Goal: Task Accomplishment & Management: Complete application form

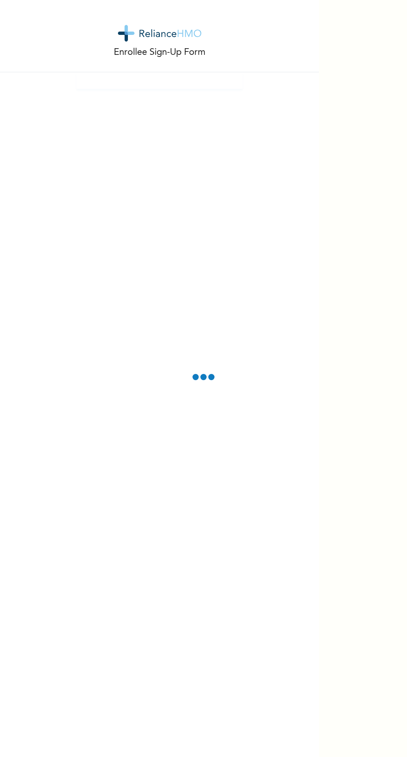
click at [272, 397] on div "Enrollee Sign-Up Form" at bounding box center [159, 378] width 319 height 757
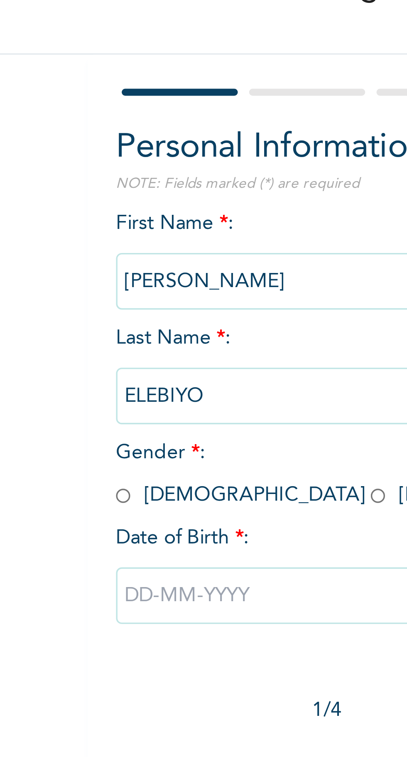
click at [116, 203] on span "Gender * : [DEMOGRAPHIC_DATA] [DEMOGRAPHIC_DATA]" at bounding box center [159, 195] width 148 height 18
click at [104, 199] on span "Gender * : [DEMOGRAPHIC_DATA] [DEMOGRAPHIC_DATA]" at bounding box center [159, 195] width 148 height 18
click at [160, 203] on input "radio" at bounding box center [162, 202] width 4 height 8
radio input "true"
click at [93, 232] on input "text" at bounding box center [160, 231] width 150 height 17
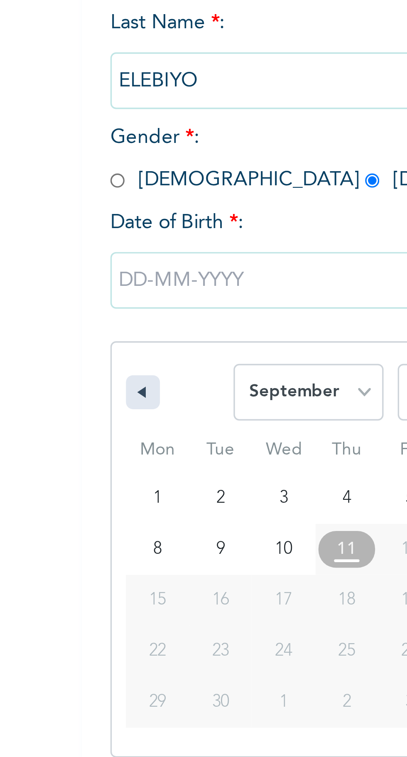
click at [95, 263] on icon "button" at bounding box center [93, 263] width 4 height 3
select select "7"
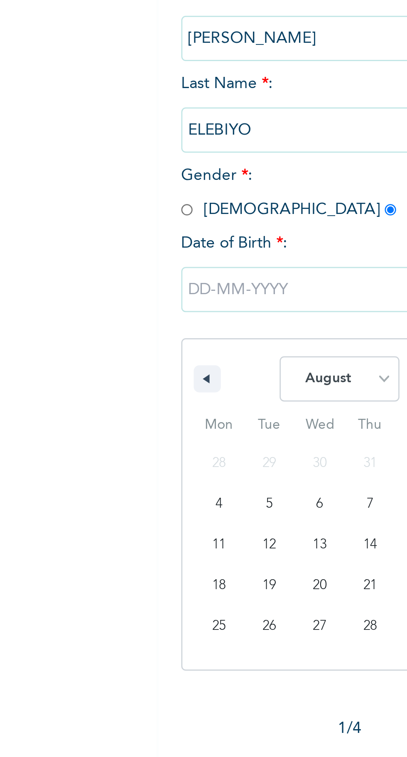
click at [71, 270] on div "Enrollee Sign-Up Form Personal Information NOTE: Fields marked (*) are required…" at bounding box center [159, 206] width 319 height 413
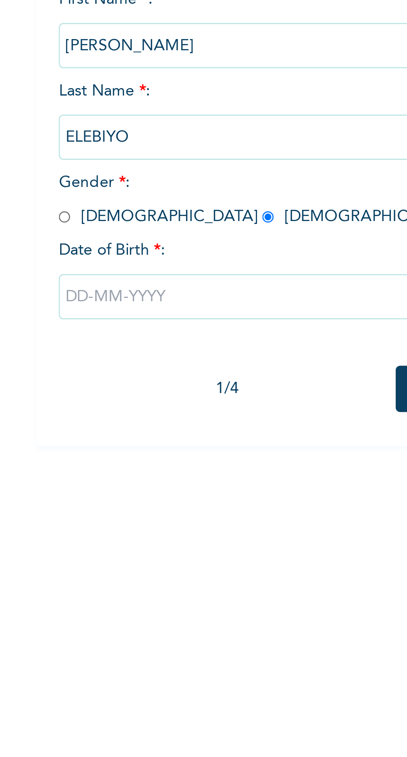
click at [102, 230] on input "text" at bounding box center [160, 231] width 150 height 17
select select "8"
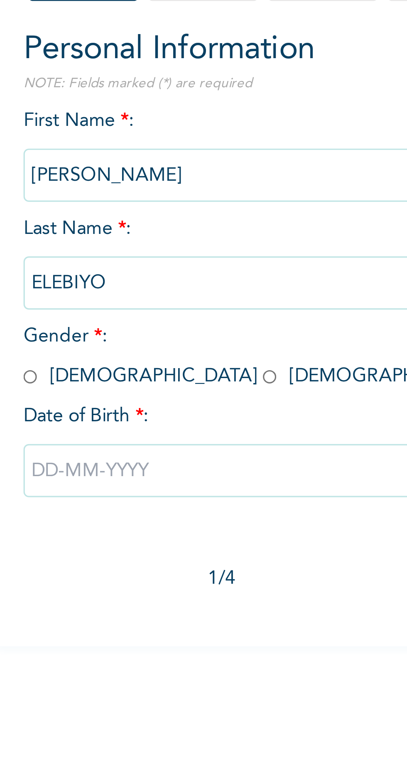
click at [96, 232] on input "text" at bounding box center [160, 231] width 150 height 17
select select "8"
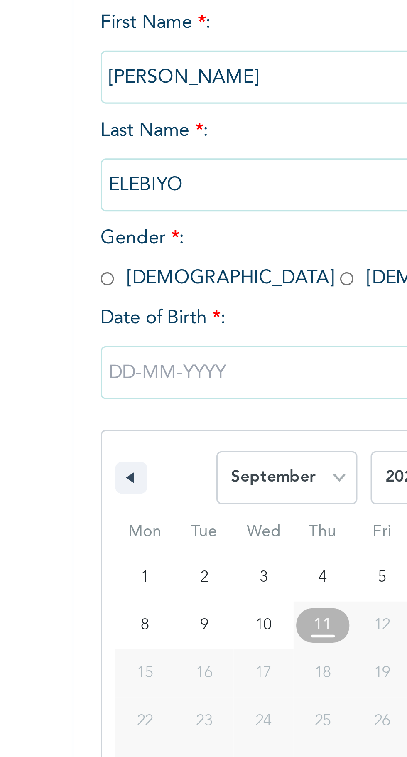
click at [160, 201] on input "radio" at bounding box center [162, 202] width 4 height 8
radio input "true"
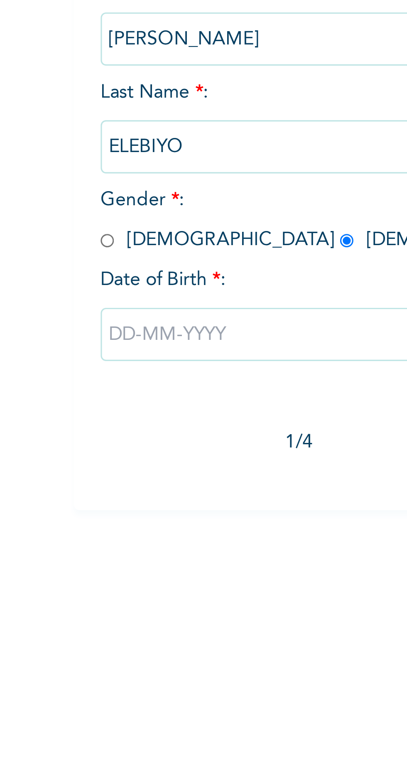
click at [96, 234] on input "text" at bounding box center [160, 231] width 150 height 17
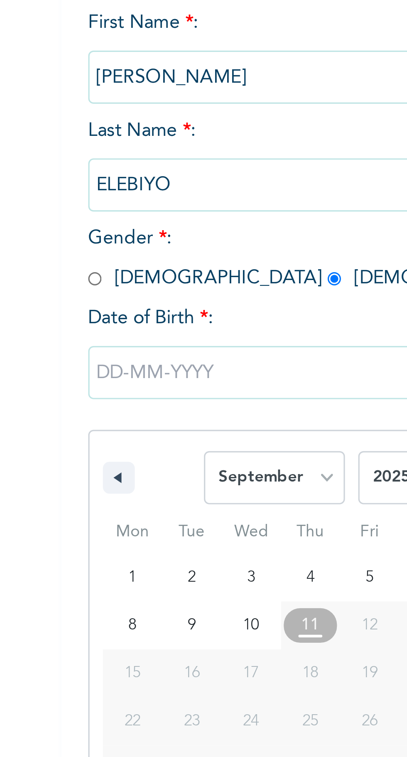
click at [90, 258] on div "January February March April May June July August September October November [D…" at bounding box center [159, 261] width 149 height 25
click at [93, 263] on icon "button" at bounding box center [93, 263] width 4 height 3
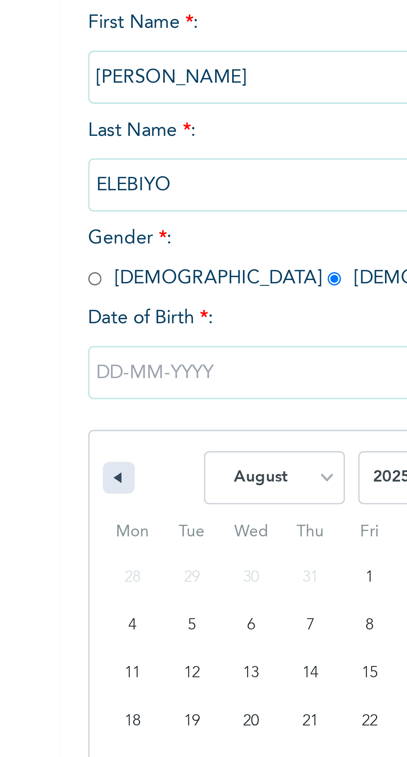
click at [93, 264] on icon "button" at bounding box center [93, 263] width 4 height 3
click at [94, 265] on icon "button" at bounding box center [93, 263] width 4 height 3
select select "5"
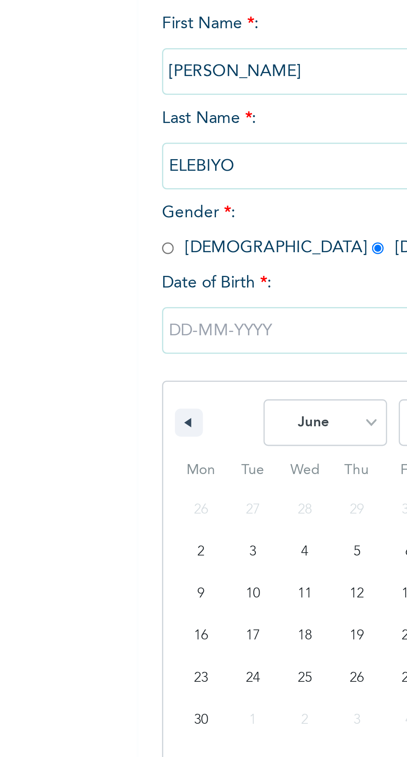
click at [66, 288] on div "Enrollee Sign-Up Form Personal Information NOTE: Fields marked (*) are required…" at bounding box center [159, 378] width 319 height 757
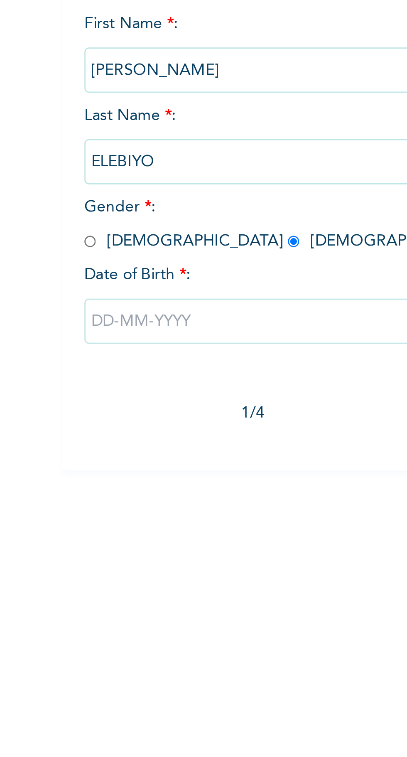
click at [99, 229] on input "text" at bounding box center [160, 231] width 150 height 17
select select "8"
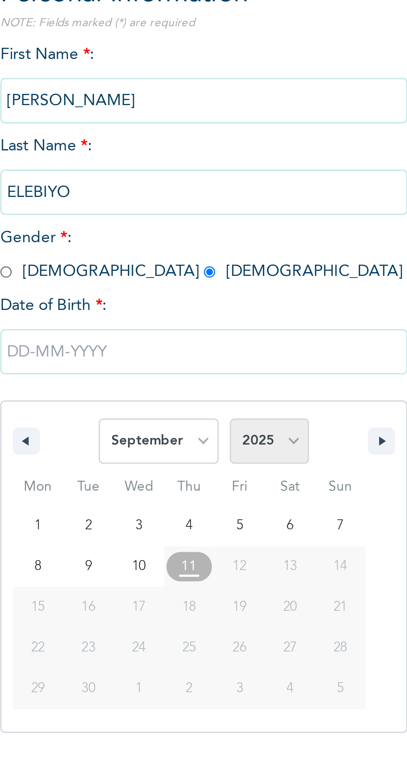
click at [194, 262] on select "2025 2024 2023 2022 2021 2020 2019 2018 2017 2016 2015 2014 2013 2012 2011 2010…" at bounding box center [183, 264] width 29 height 17
select select "1982"
click at [169, 256] on select "2025 2024 2023 2022 2021 2020 2019 2018 2017 2016 2015 2014 2013 2012 2011 2010…" at bounding box center [183, 264] width 29 height 17
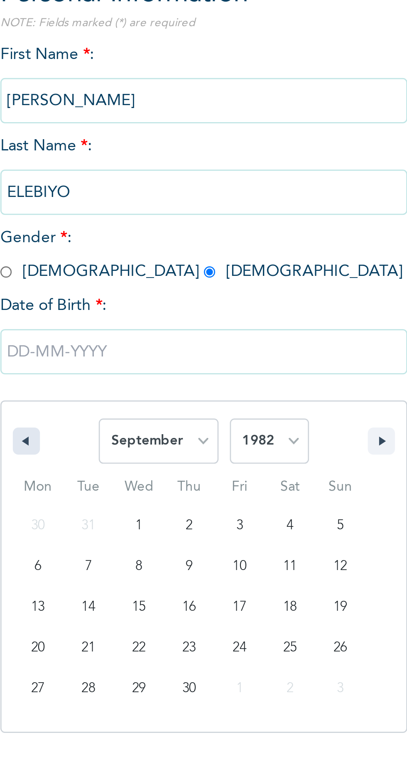
click at [97, 261] on button "button" at bounding box center [94, 264] width 10 height 10
click at [98, 262] on button "button" at bounding box center [94, 264] width 10 height 10
click at [99, 264] on button "button" at bounding box center [94, 264] width 10 height 10
click at [99, 263] on button "button" at bounding box center [94, 264] width 10 height 10
click at [98, 265] on button "button" at bounding box center [94, 264] width 10 height 10
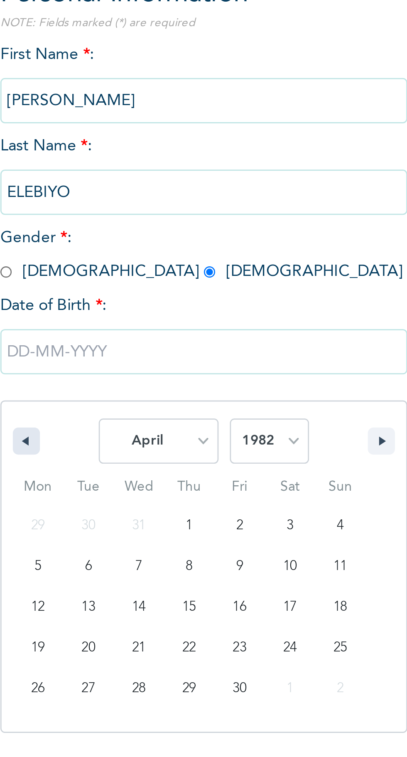
click at [97, 261] on button "button" at bounding box center [94, 264] width 10 height 10
select select "2"
click at [222, 393] on div "Enrollee Sign-Up Form Personal Information NOTE: Fields marked (*) are required…" at bounding box center [159, 378] width 319 height 757
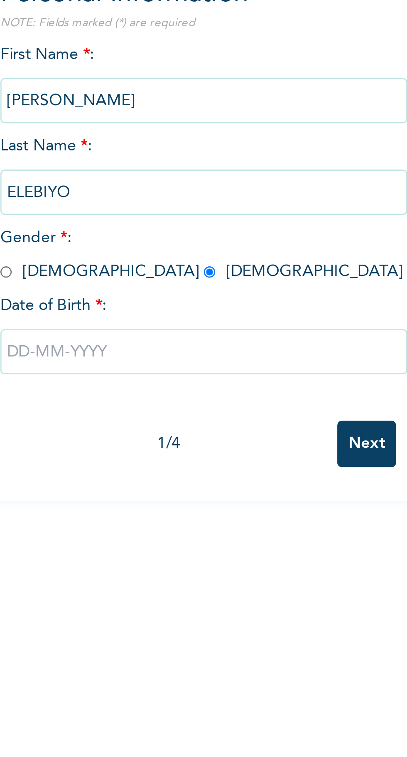
click at [105, 228] on input "text" at bounding box center [160, 231] width 150 height 17
select select "8"
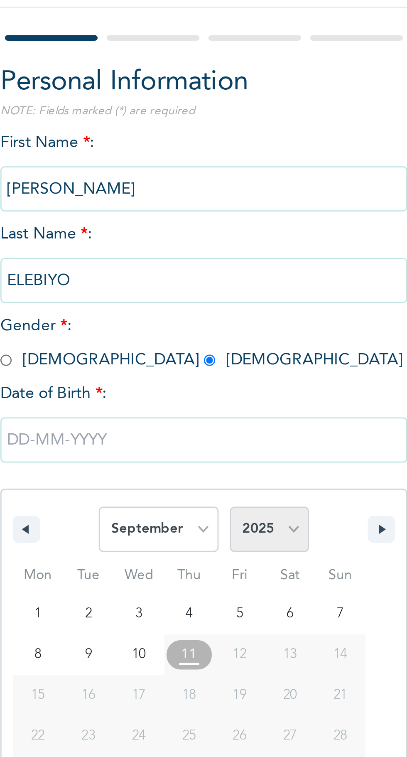
click at [182, 268] on select "2025 2024 2023 2022 2021 2020 2019 2018 2017 2016 2015 2014 2013 2012 2011 2010…" at bounding box center [183, 264] width 29 height 17
select select "1982"
click at [169, 256] on select "2025 2024 2023 2022 2021 2020 2019 2018 2017 2016 2015 2014 2013 2012 2011 2010…" at bounding box center [183, 264] width 29 height 17
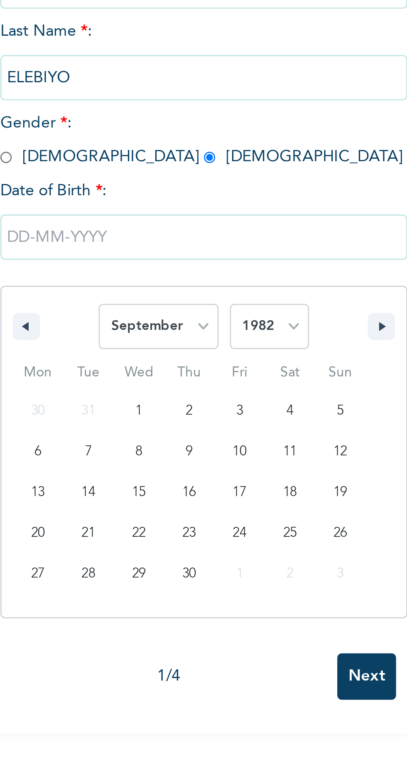
click at [223, 391] on div "Enrollee Sign-Up Form Personal Information NOTE: Fields marked (*) are required…" at bounding box center [159, 378] width 319 height 757
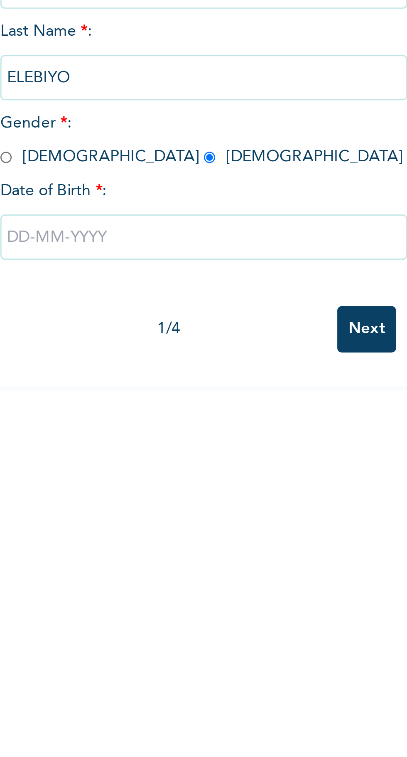
click at [102, 228] on input "text" at bounding box center [160, 231] width 150 height 17
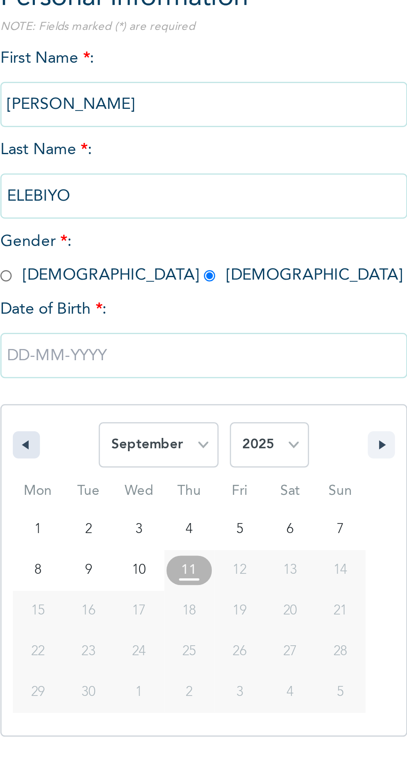
click at [98, 265] on button "button" at bounding box center [94, 264] width 10 height 10
select select "7"
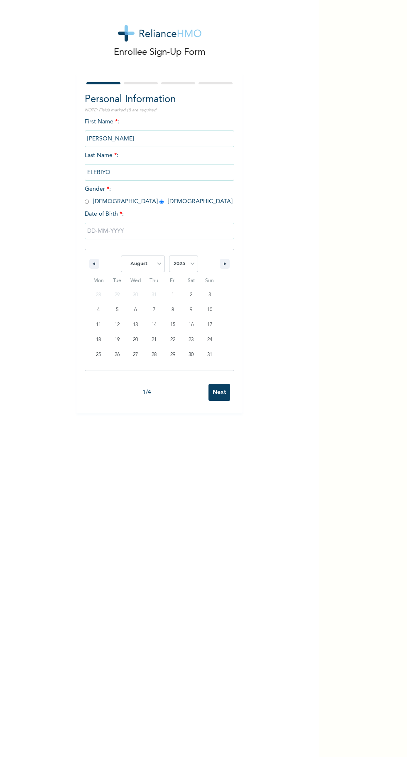
click at [51, 437] on div "Enrollee Sign-Up Form Personal Information NOTE: Fields marked (*) are required…" at bounding box center [159, 378] width 319 height 757
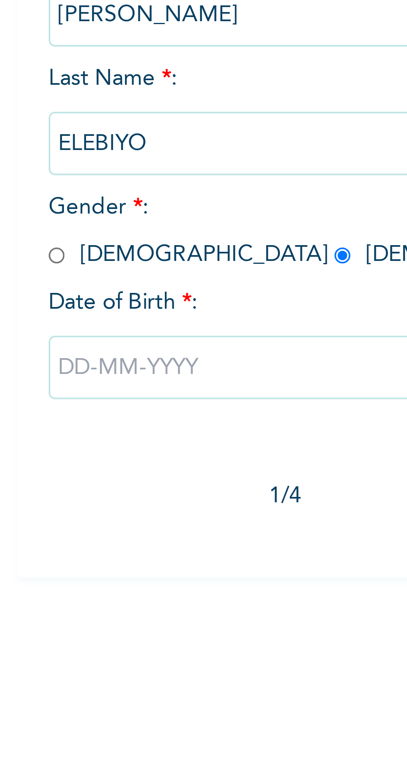
click at [96, 226] on input "text" at bounding box center [160, 231] width 150 height 17
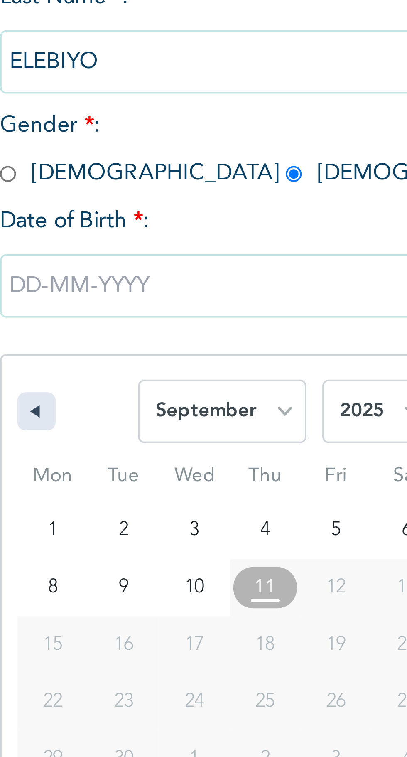
click at [97, 261] on button "button" at bounding box center [94, 264] width 10 height 10
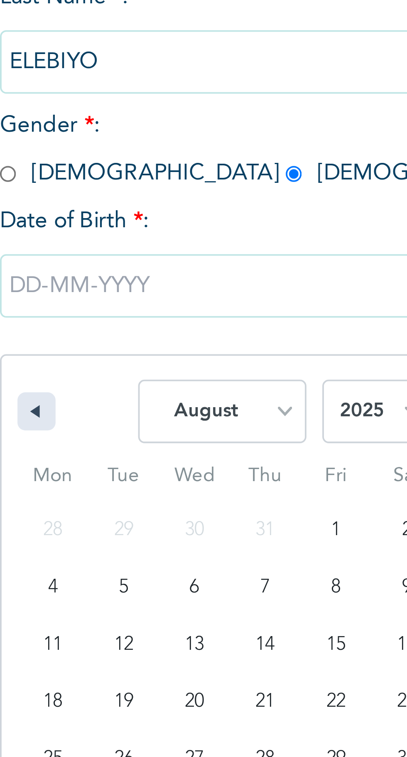
click at [95, 261] on button "button" at bounding box center [94, 264] width 10 height 10
click at [94, 259] on button "button" at bounding box center [94, 264] width 10 height 10
click at [95, 260] on button "button" at bounding box center [94, 264] width 10 height 10
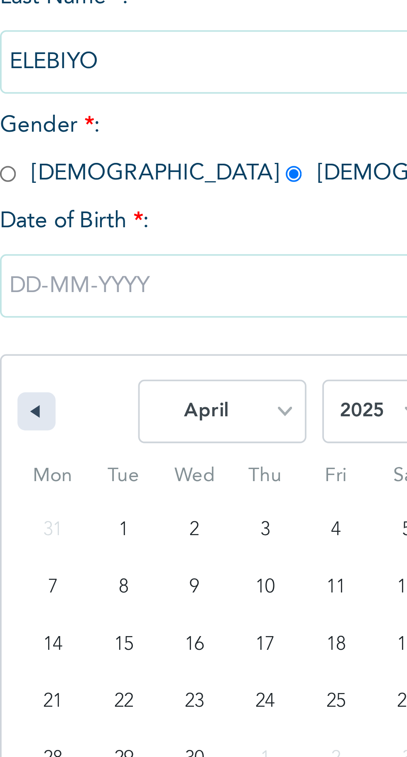
click at [93, 260] on button "button" at bounding box center [94, 264] width 10 height 10
select select "2"
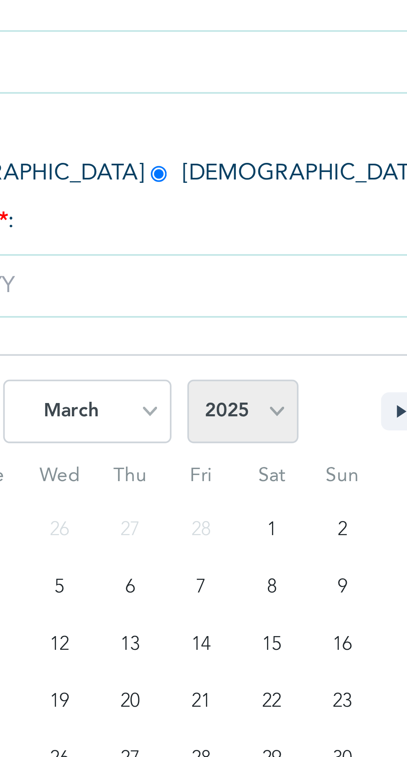
click at [190, 259] on select "2025 2024 2023 2022 2021 2020 2019 2018 2017 2016 2015 2014 2013 2012 2011 2010…" at bounding box center [183, 264] width 29 height 17
select select "1982"
click at [169, 256] on select "2025 2024 2023 2022 2021 2020 2019 2018 2017 2016 2015 2014 2013 2012 2011 2010…" at bounding box center [183, 264] width 29 height 17
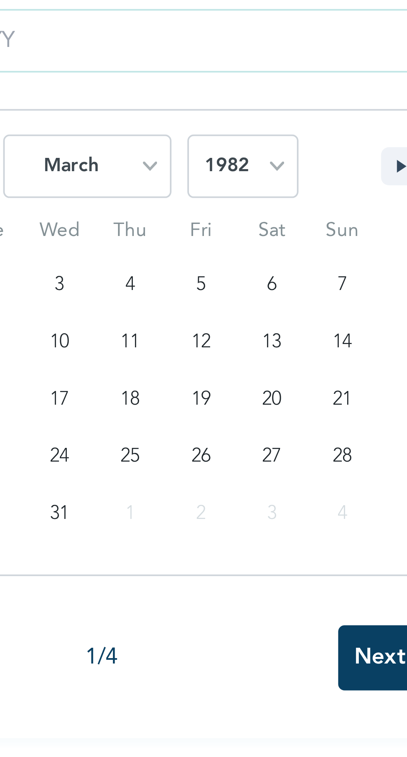
click at [219, 393] on div "Enrollee Sign-Up Form Personal Information NOTE: Fields marked (*) are required…" at bounding box center [159, 378] width 319 height 757
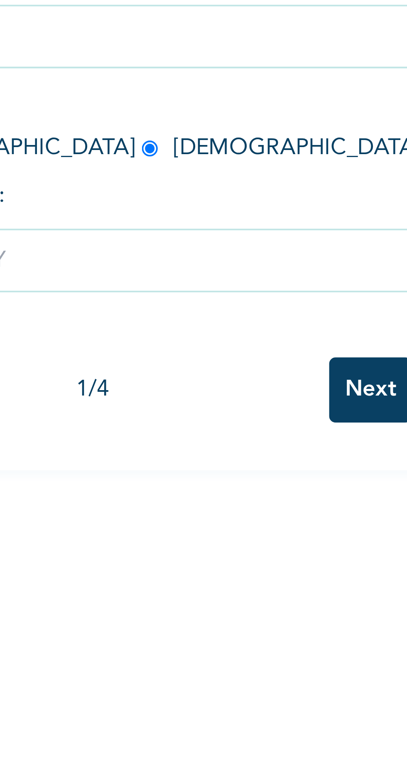
click at [221, 260] on input "Next" at bounding box center [220, 264] width 22 height 17
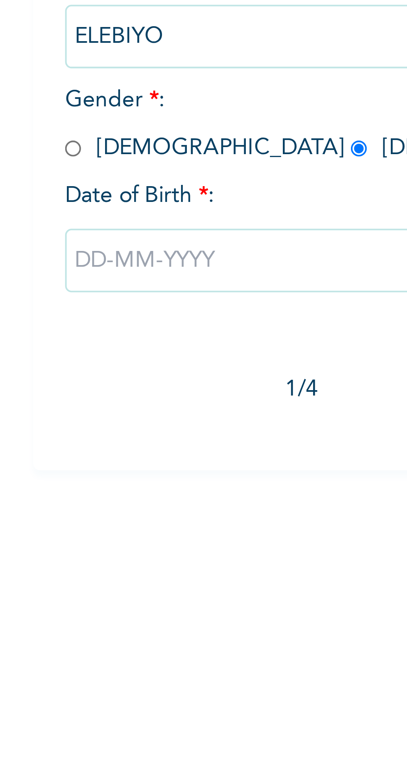
click at [96, 257] on input "text" at bounding box center [160, 256] width 150 height 17
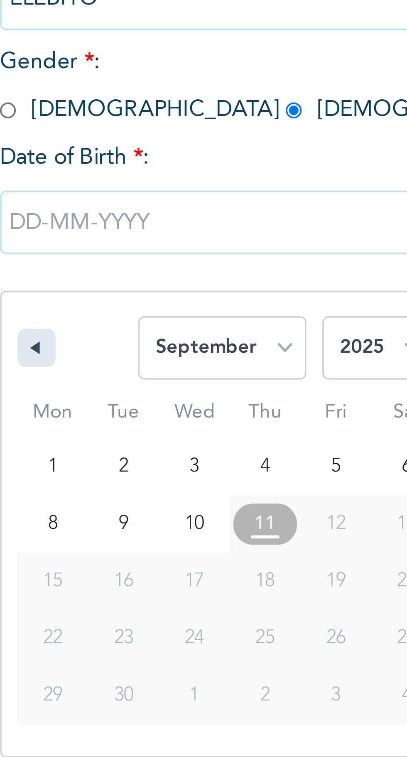
click at [99, 287] on button "button" at bounding box center [94, 289] width 10 height 10
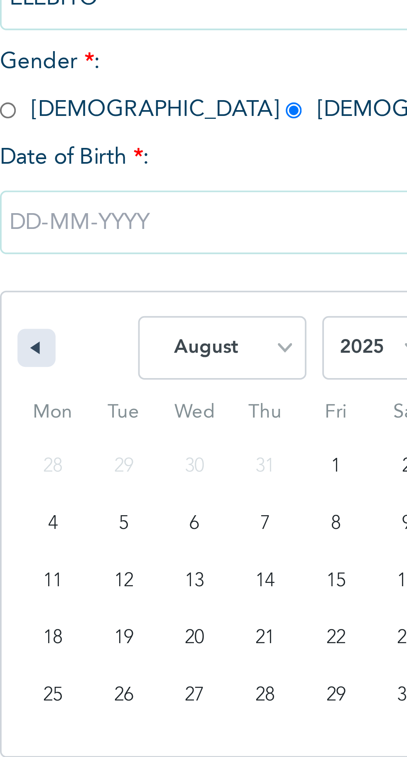
click at [98, 286] on button "button" at bounding box center [94, 289] width 10 height 10
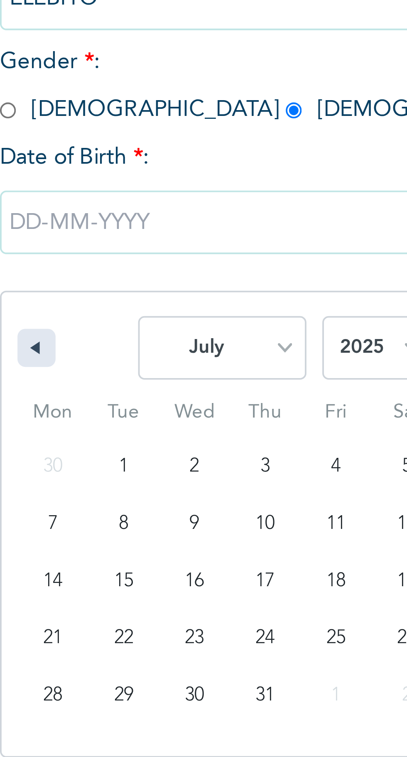
click at [98, 288] on button "button" at bounding box center [94, 289] width 10 height 10
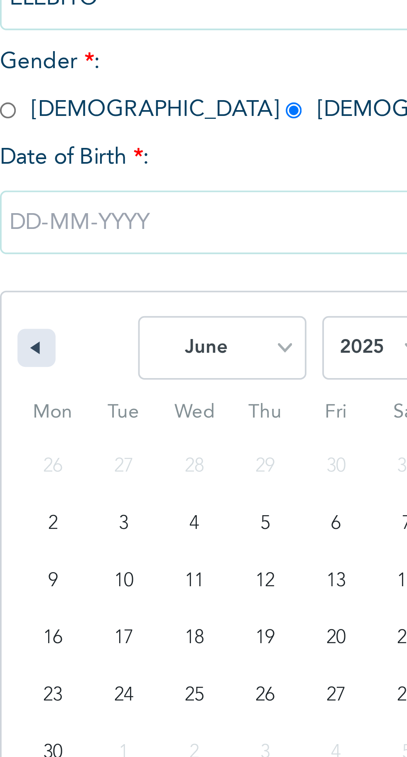
click at [98, 288] on button "button" at bounding box center [94, 289] width 10 height 10
click at [98, 287] on button "button" at bounding box center [94, 289] width 10 height 10
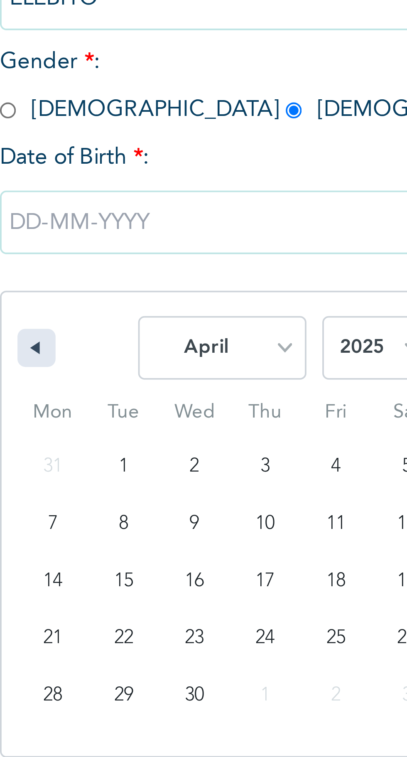
click at [97, 284] on button "button" at bounding box center [94, 289] width 10 height 10
select select "2"
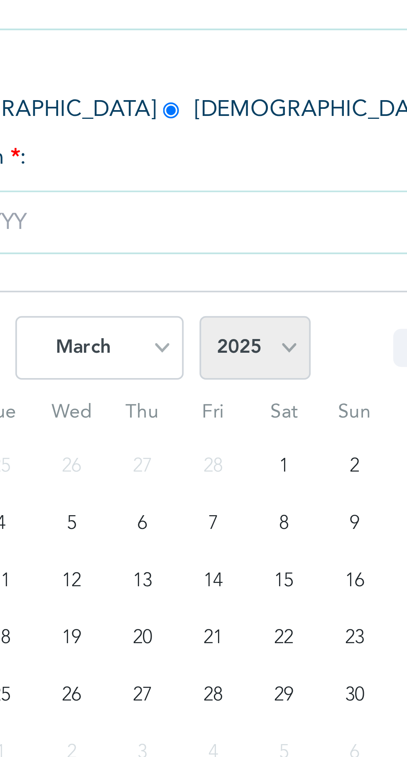
click at [192, 288] on select "2025 2024 2023 2022 2021 2020 2019 2018 2017 2016 2015 2014 2013 2012 2011 2010…" at bounding box center [183, 289] width 29 height 17
select select "1982"
click at [169, 281] on select "2025 2024 2023 2022 2021 2020 2019 2018 2017 2016 2015 2014 2013 2012 2011 2010…" at bounding box center [183, 289] width 29 height 17
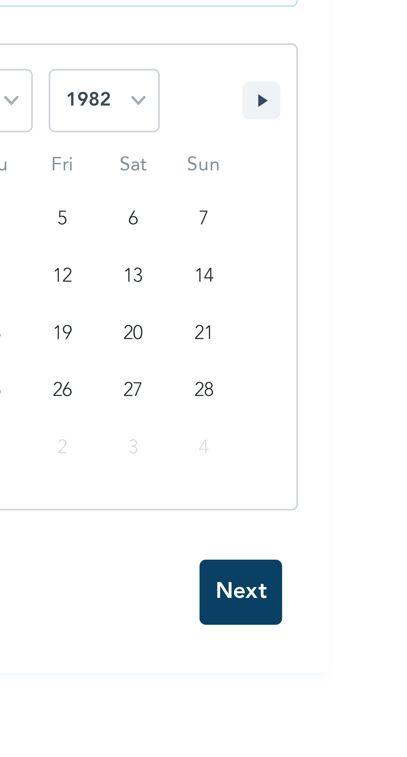
click at [222, 418] on div "Enrollee Sign-Up Form Please fill out this field Personal Information NOTE: Fie…" at bounding box center [159, 378] width 319 height 757
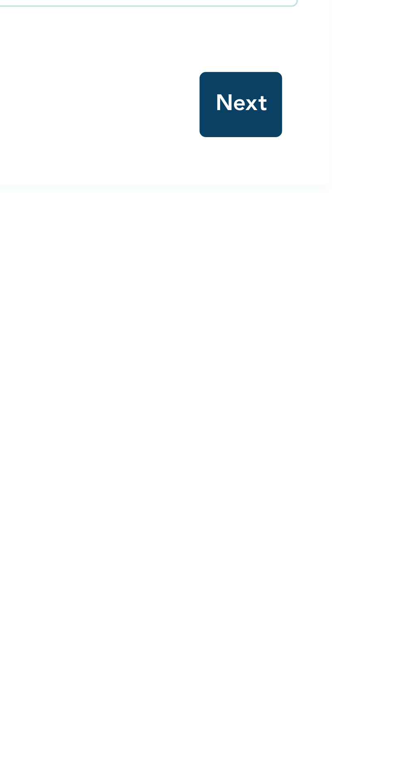
click at [218, 289] on input "Next" at bounding box center [220, 290] width 22 height 17
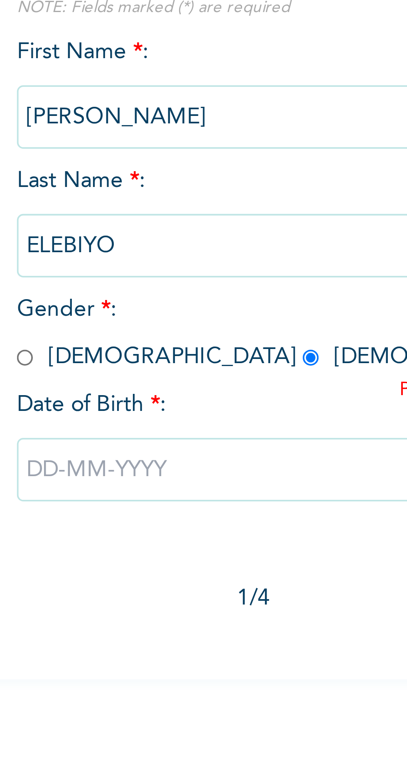
click at [98, 256] on input "text" at bounding box center [160, 256] width 150 height 17
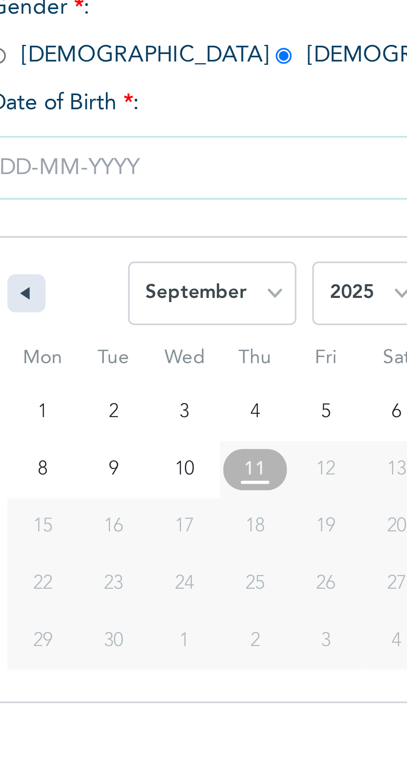
click at [96, 287] on button "button" at bounding box center [94, 289] width 10 height 10
select select "7"
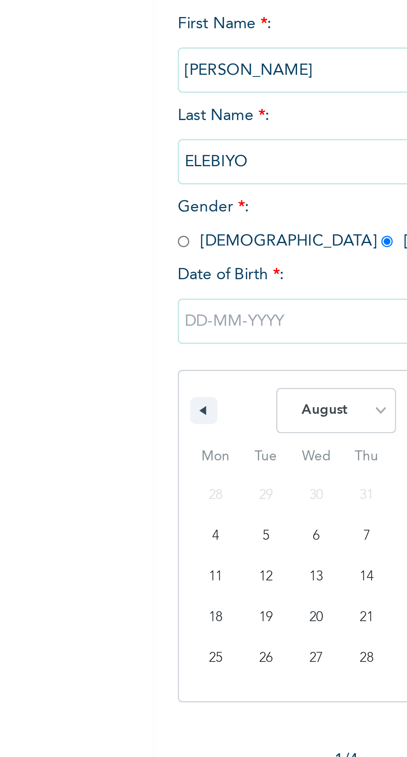
click at [32, 244] on div "Enrollee Sign-Up Form Please fill out this field Personal Information NOTE: Fie…" at bounding box center [159, 219] width 319 height 439
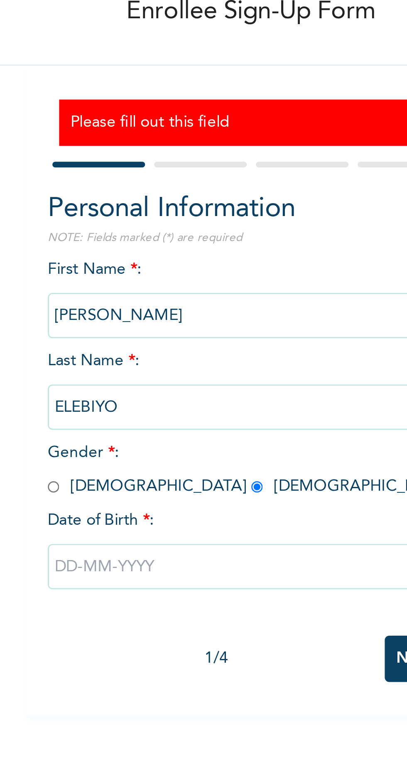
click at [110, 256] on input "text" at bounding box center [160, 256] width 150 height 17
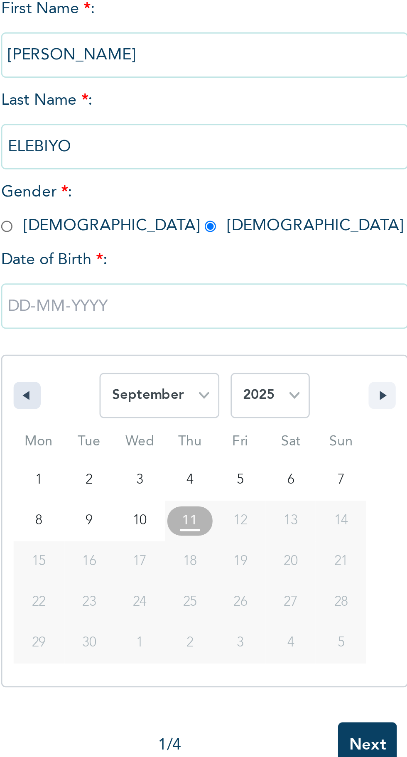
click at [98, 286] on button "button" at bounding box center [94, 289] width 10 height 10
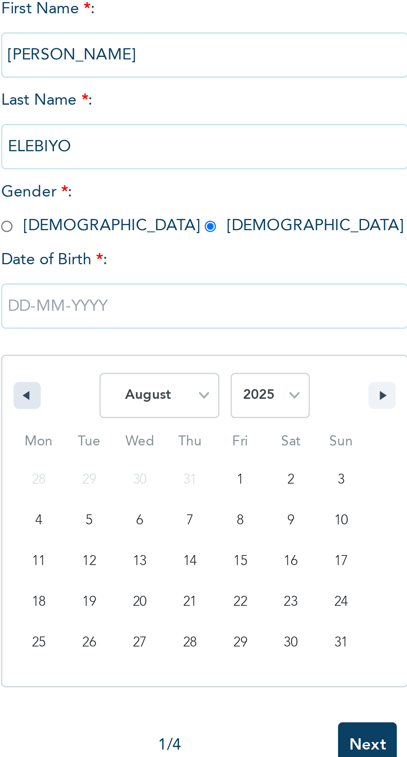
click at [98, 287] on button "button" at bounding box center [94, 289] width 10 height 10
click at [97, 285] on button "button" at bounding box center [94, 289] width 10 height 10
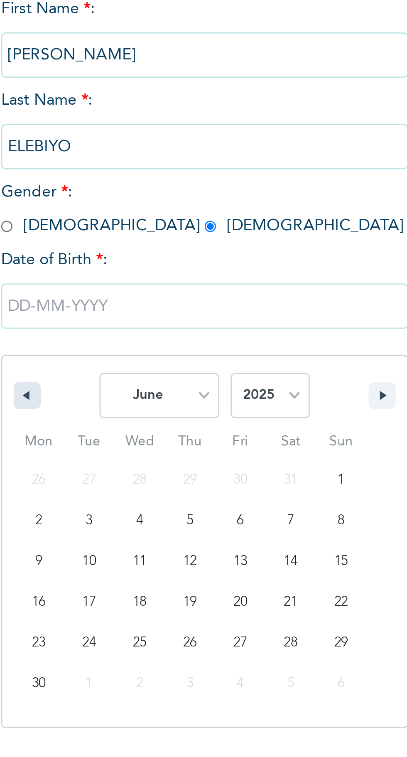
click at [97, 286] on button "button" at bounding box center [94, 289] width 10 height 10
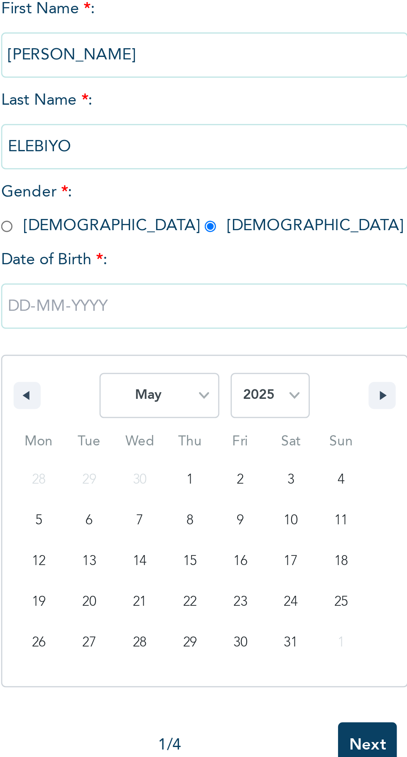
click at [99, 285] on div "January February March April May June July August September October November [D…" at bounding box center [159, 287] width 149 height 25
click at [99, 285] on button "button" at bounding box center [94, 289] width 10 height 10
click at [95, 285] on button "button" at bounding box center [94, 289] width 10 height 10
select select "2"
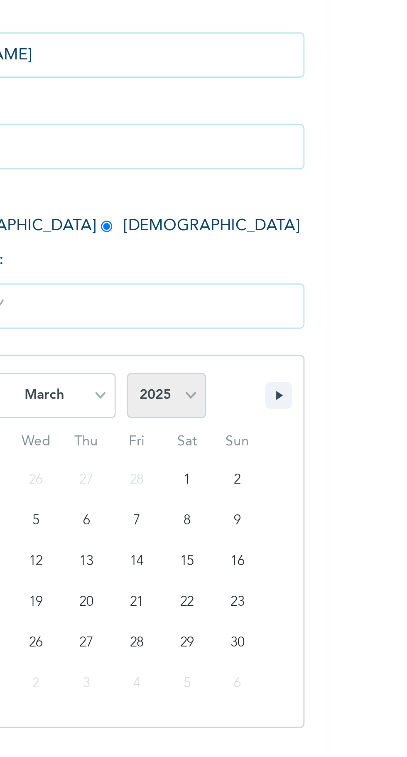
click at [190, 288] on select "2025 2024 2023 2022 2021 2020 2019 2018 2017 2016 2015 2014 2013 2012 2011 2010…" at bounding box center [183, 289] width 29 height 17
select select "1982"
click at [169, 281] on select "2025 2024 2023 2022 2021 2020 2019 2018 2017 2016 2015 2014 2013 2012 2011 2010…" at bounding box center [183, 289] width 29 height 17
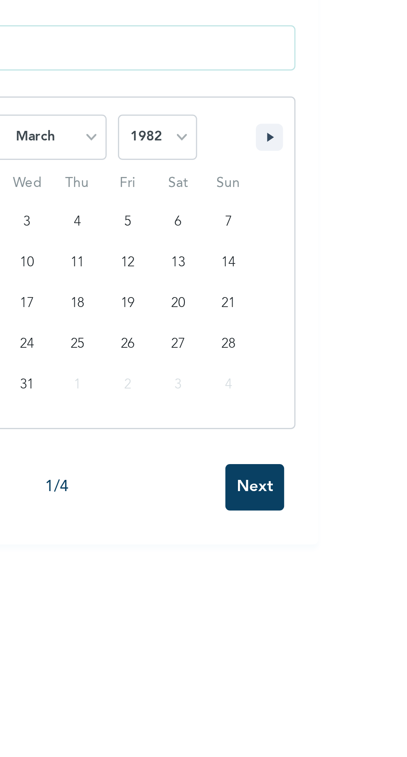
click at [223, 418] on div "Enrollee Sign-Up Form Please fill out this field Personal Information NOTE: Fie…" at bounding box center [159, 378] width 319 height 757
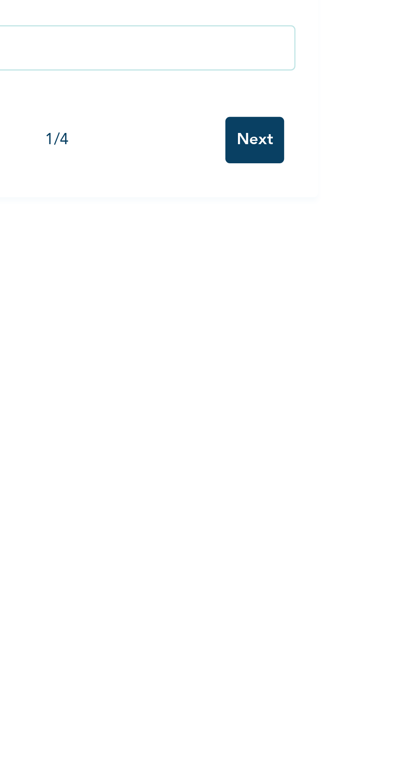
click at [219, 289] on input "Next" at bounding box center [220, 290] width 22 height 17
click at [215, 290] on input "Next" at bounding box center [220, 290] width 22 height 17
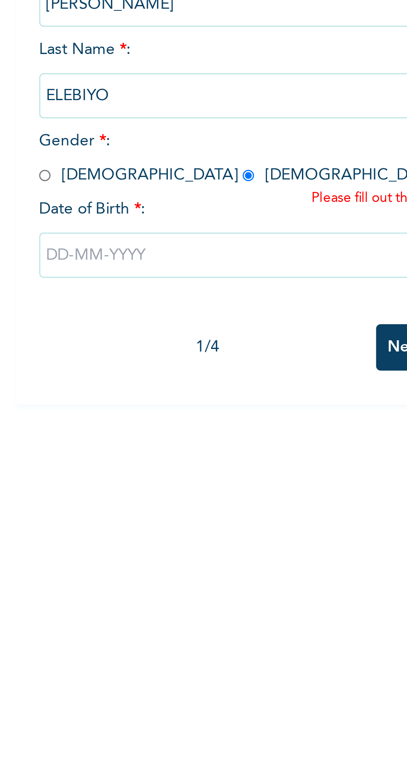
click at [97, 251] on input "text" at bounding box center [160, 256] width 150 height 17
select select "8"
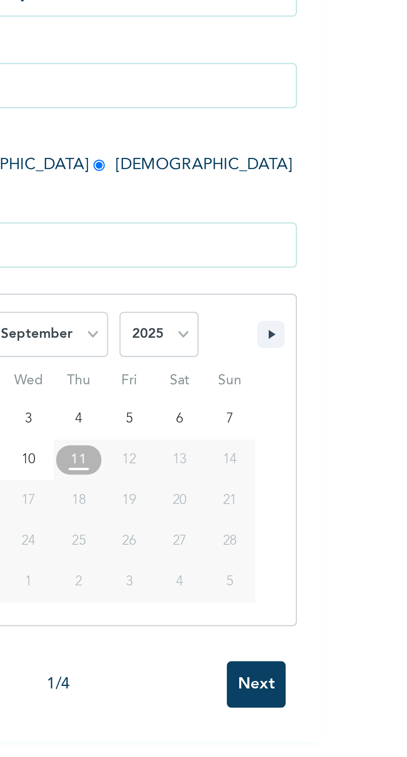
click at [222, 416] on div "Enrollee Sign-Up Form Please fill out this field Personal Information NOTE: Fie…" at bounding box center [159, 378] width 319 height 757
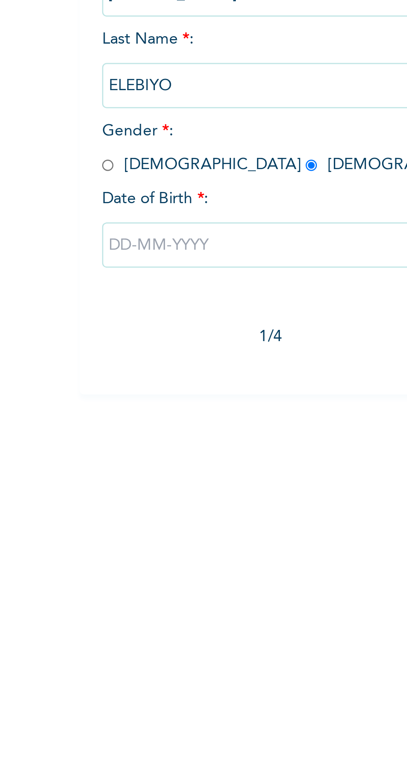
click at [103, 250] on input "text" at bounding box center [160, 256] width 150 height 17
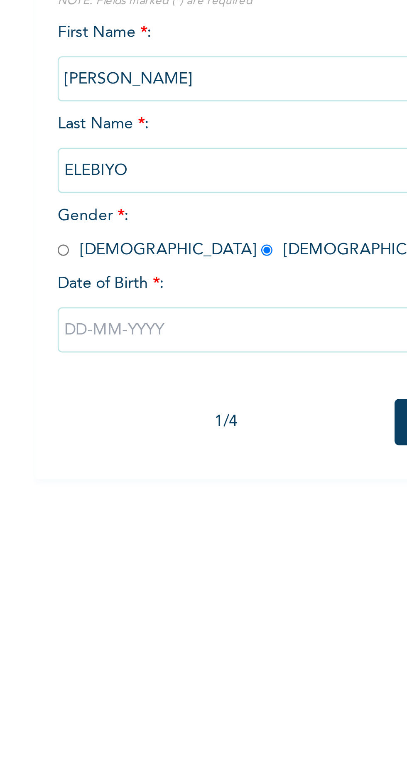
select select "8"
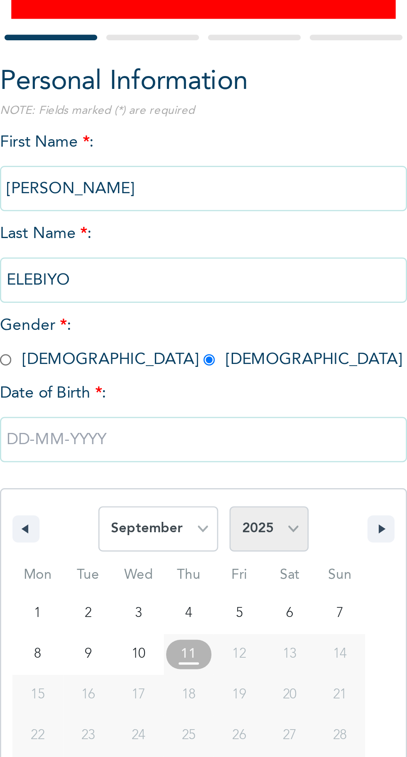
click at [192, 293] on select "2025 2024 2023 2022 2021 2020 2019 2018 2017 2016 2015 2014 2013 2012 2011 2010…" at bounding box center [183, 289] width 29 height 17
select select "1982"
click at [169, 281] on select "2025 2024 2023 2022 2021 2020 2019 2018 2017 2016 2015 2014 2013 2012 2011 2010…" at bounding box center [183, 289] width 29 height 17
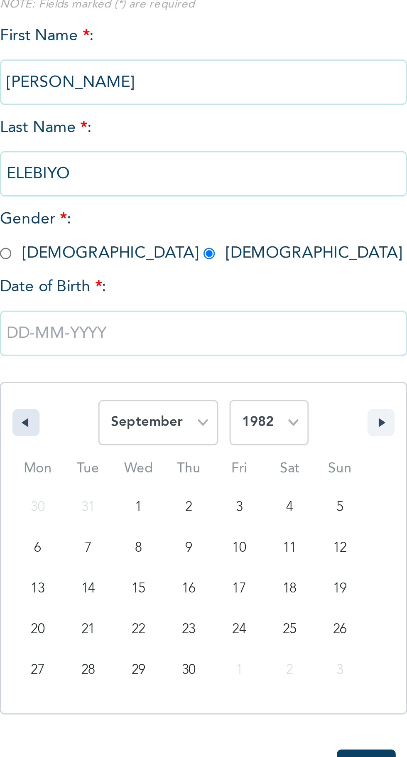
click at [93, 289] on icon "button" at bounding box center [93, 289] width 4 height 3
select select "7"
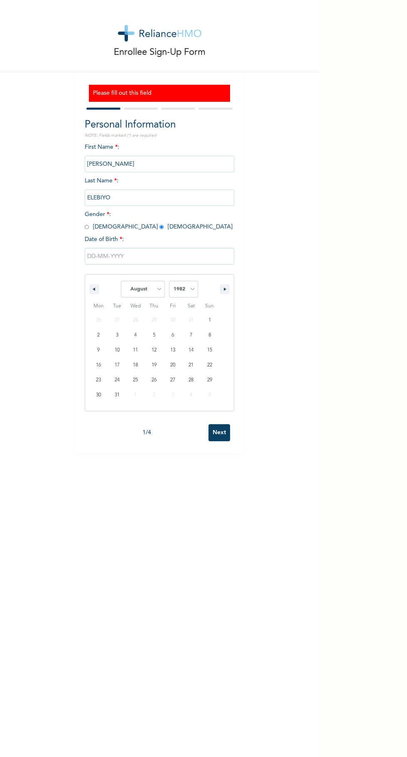
click at [35, 421] on div "Enrollee Sign-Up Form Please fill out this field Personal Information NOTE: Fie…" at bounding box center [159, 378] width 319 height 757
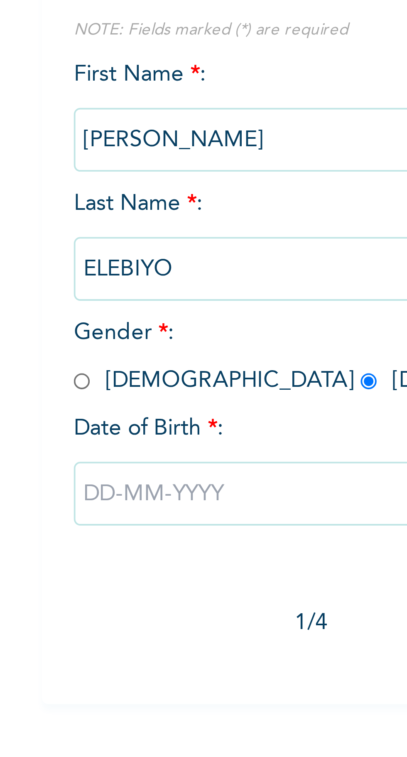
click at [101, 255] on input "text" at bounding box center [160, 256] width 150 height 17
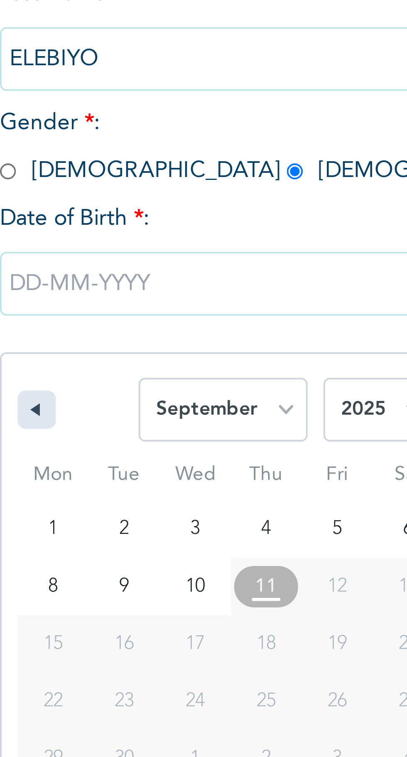
click at [96, 290] on button "button" at bounding box center [94, 289] width 10 height 10
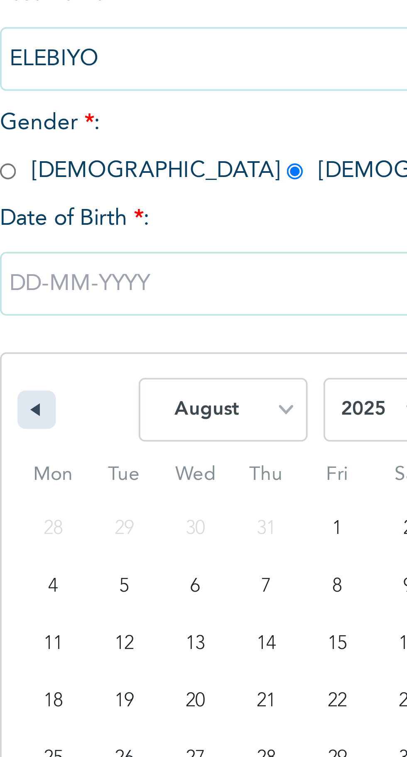
click at [96, 289] on button "button" at bounding box center [94, 289] width 10 height 10
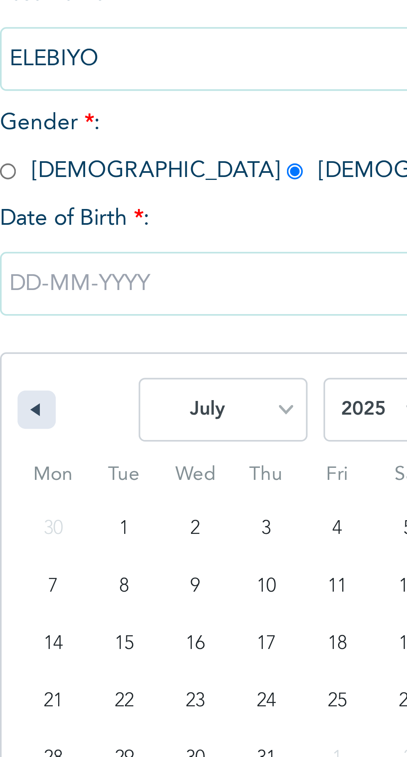
click at [96, 288] on button "button" at bounding box center [94, 289] width 10 height 10
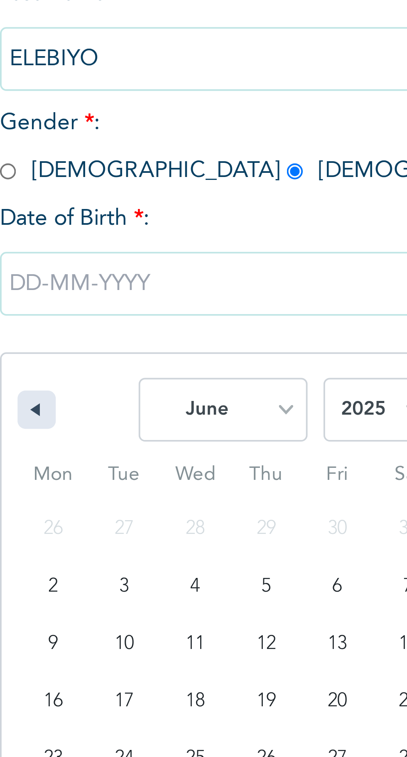
click at [97, 285] on button "button" at bounding box center [94, 289] width 10 height 10
click at [94, 287] on button "button" at bounding box center [94, 289] width 10 height 10
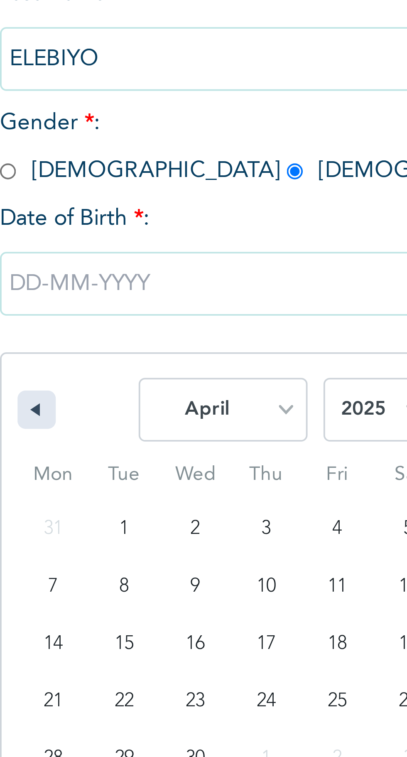
click at [94, 289] on icon "button" at bounding box center [93, 289] width 4 height 3
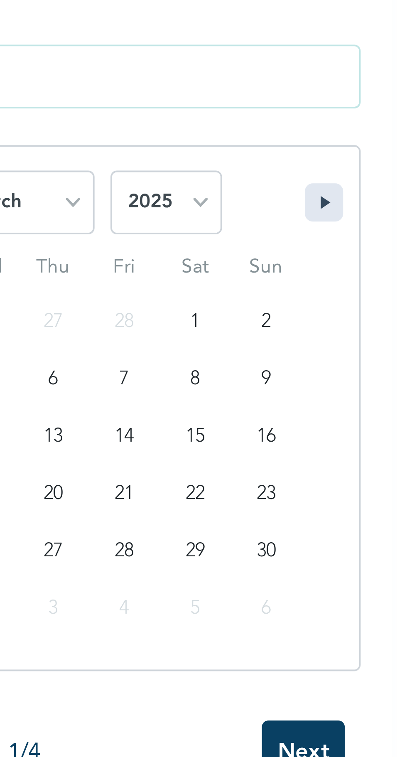
click at [228, 288] on icon "button" at bounding box center [226, 289] width 4 height 3
select select "3"
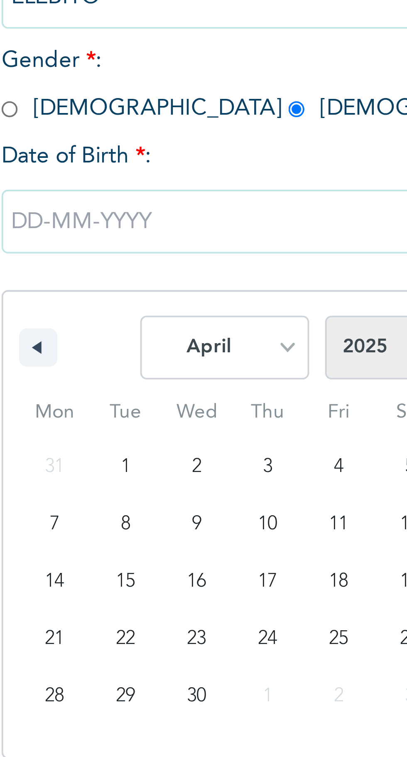
click at [177, 290] on select "2025 2024 2023 2022 2021 2020 2019 2018 2017 2016 2015 2014 2013 2012 2011 2010…" at bounding box center [183, 289] width 29 height 17
select select "1982"
click at [169, 281] on select "2025 2024 2023 2022 2021 2020 2019 2018 2017 2016 2015 2014 2013 2012 2011 2010…" at bounding box center [183, 289] width 29 height 17
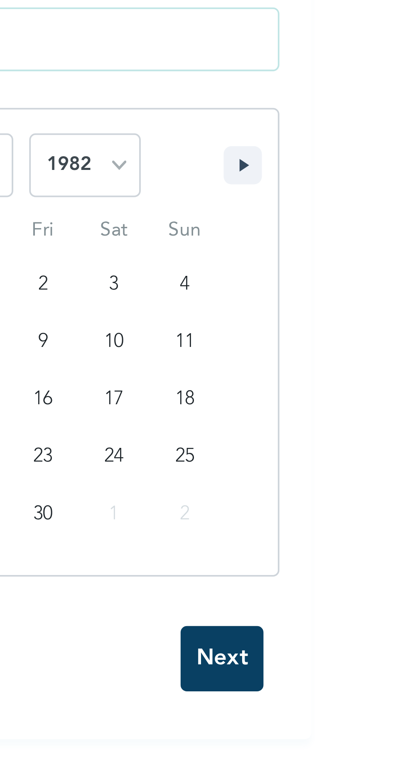
click at [218, 422] on div "Enrollee Sign-Up Form Please fill out this field Personal Information NOTE: Fie…" at bounding box center [159, 378] width 319 height 757
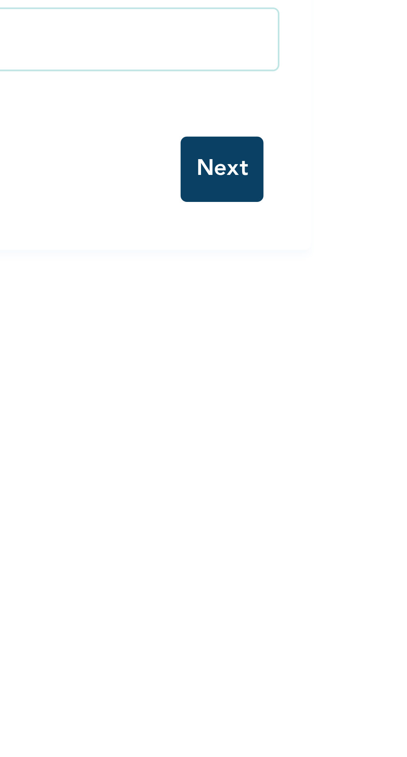
click at [227, 291] on input "Next" at bounding box center [220, 290] width 22 height 17
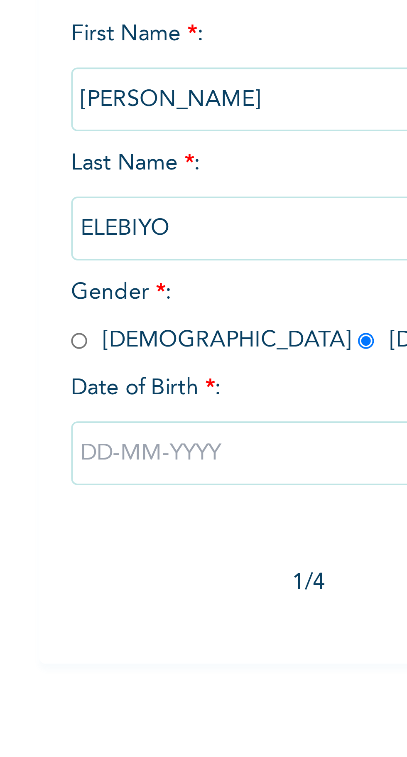
click at [102, 254] on input "text" at bounding box center [160, 256] width 150 height 17
select select "8"
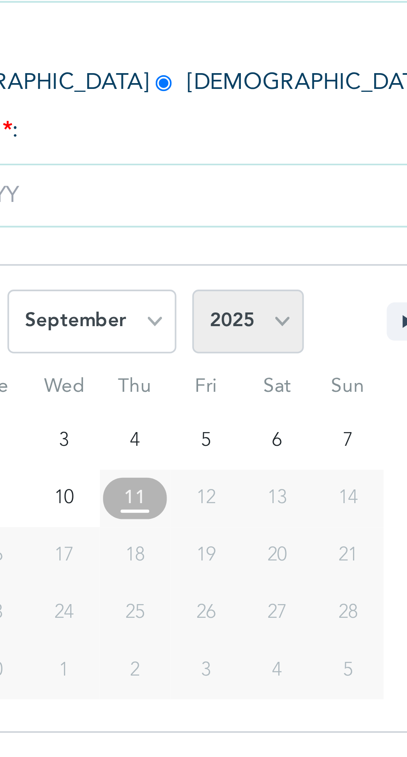
click at [188, 286] on select "2025 2024 2023 2022 2021 2020 2019 2018 2017 2016 2015 2014 2013 2012 2011 2010…" at bounding box center [183, 289] width 29 height 17
select select "1982"
click at [169, 281] on select "2025 2024 2023 2022 2021 2020 2019 2018 2017 2016 2015 2014 2013 2012 2011 2010…" at bounding box center [183, 289] width 29 height 17
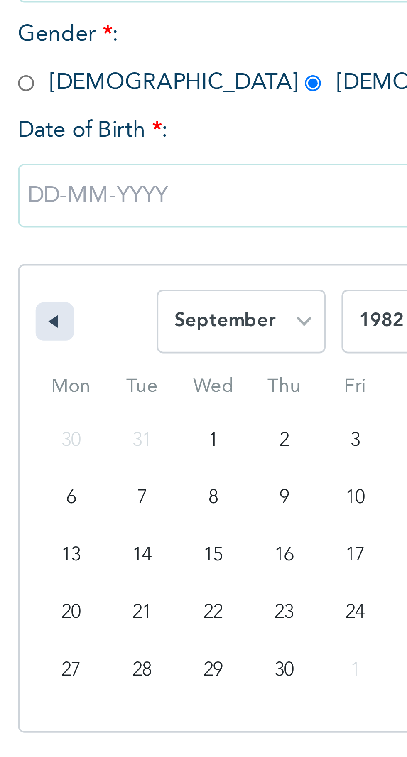
click at [96, 289] on button "button" at bounding box center [94, 289] width 10 height 10
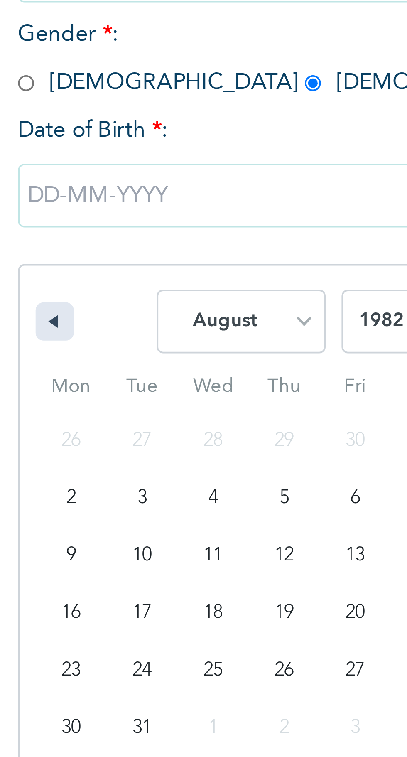
click at [95, 288] on icon "button" at bounding box center [93, 289] width 4 height 3
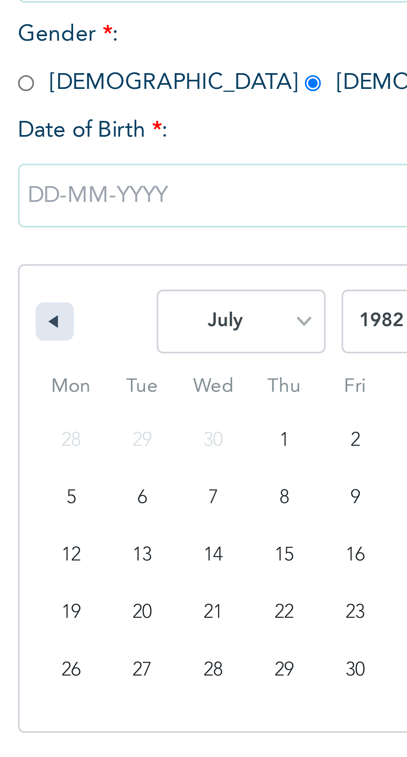
click at [95, 287] on button "button" at bounding box center [94, 289] width 10 height 10
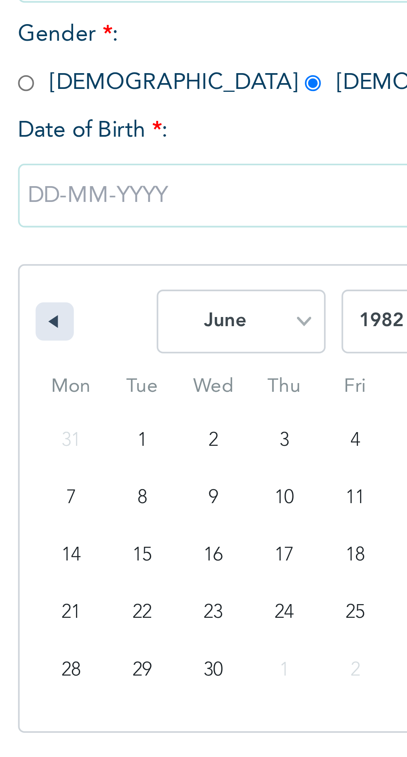
click at [95, 286] on button "button" at bounding box center [94, 289] width 10 height 10
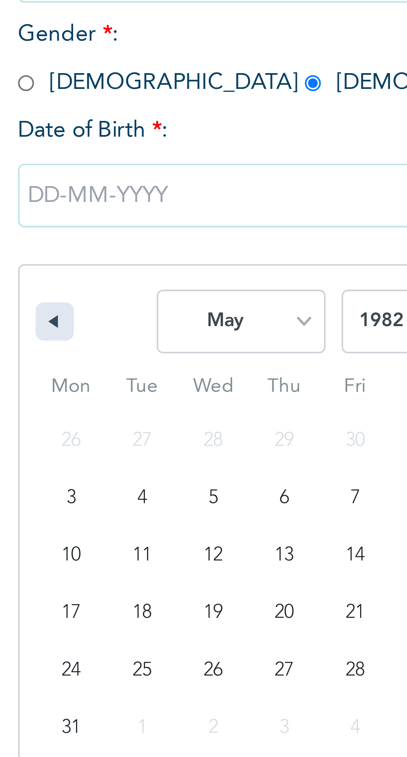
click at [95, 288] on icon "button" at bounding box center [93, 289] width 4 height 3
click at [97, 289] on button "button" at bounding box center [94, 289] width 10 height 10
select select "2"
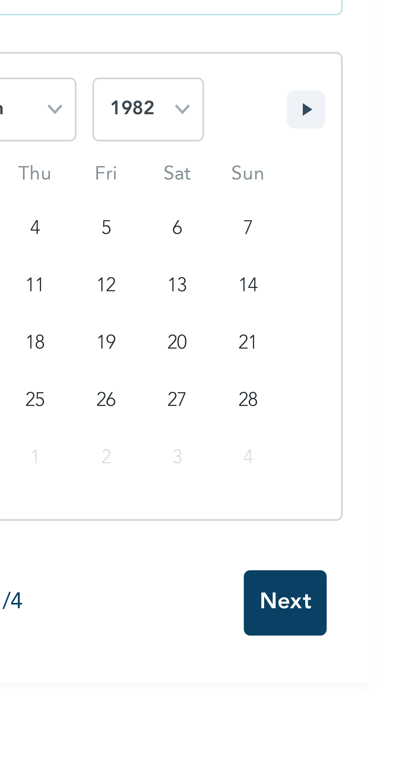
click at [219, 418] on div "Enrollee Sign-Up Form Please fill out this field Personal Information NOTE: Fie…" at bounding box center [159, 378] width 319 height 757
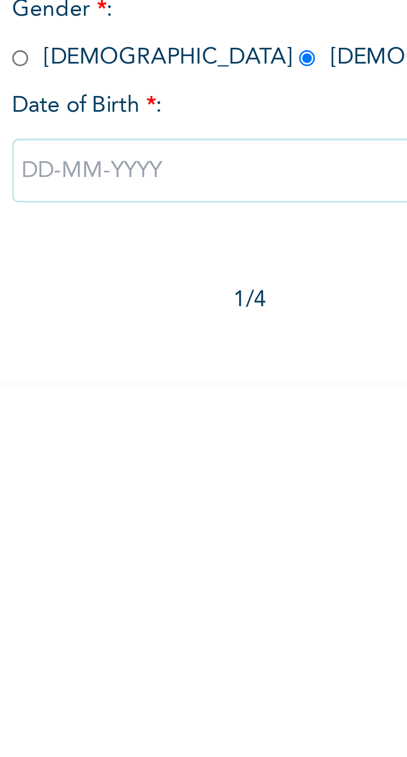
click at [103, 256] on input "text" at bounding box center [160, 256] width 150 height 17
select select "8"
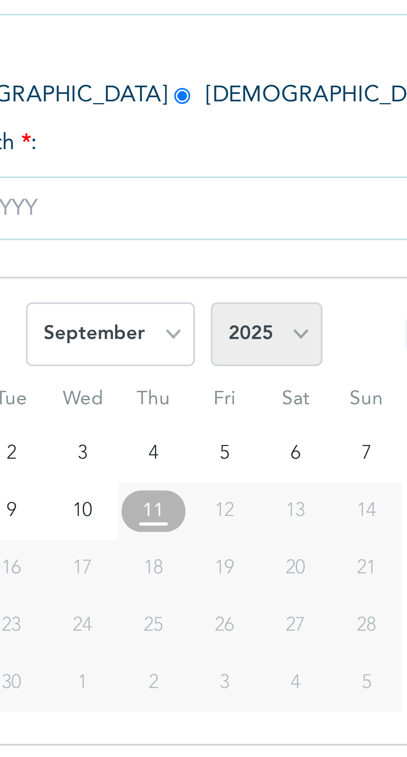
click at [189, 288] on select "2025 2024 2023 2022 2021 2020 2019 2018 2017 2016 2015 2014 2013 2012 2011 2010…" at bounding box center [183, 289] width 29 height 17
select select "1982"
click at [169, 281] on select "2025 2024 2023 2022 2021 2020 2019 2018 2017 2016 2015 2014 2013 2012 2011 2010…" at bounding box center [183, 289] width 29 height 17
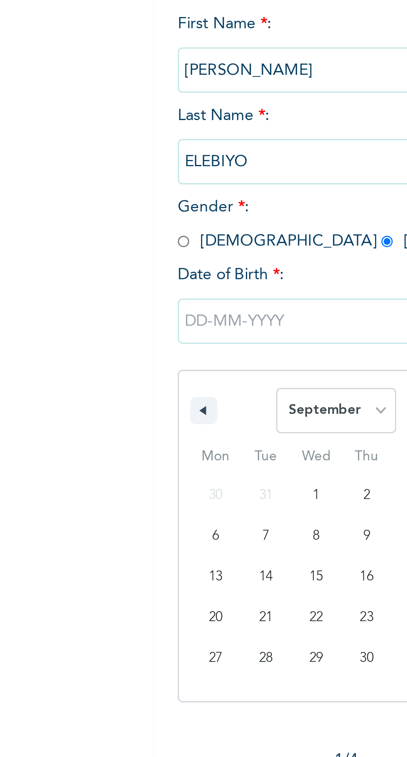
click at [51, 259] on div "Enrollee Sign-Up Form Please fill out this field Personal Information NOTE: Fie…" at bounding box center [159, 219] width 319 height 439
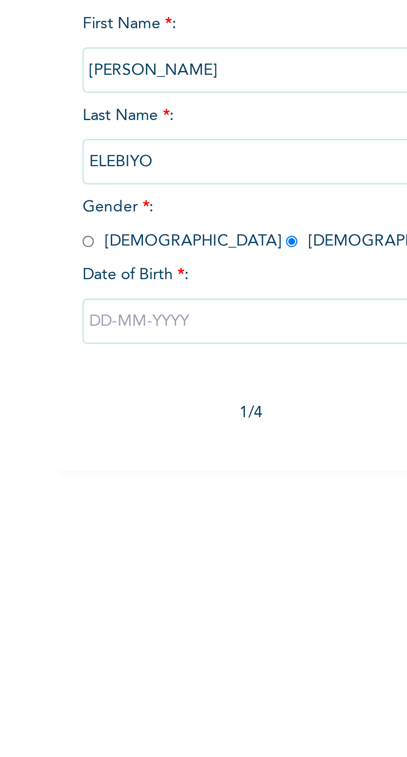
click at [100, 256] on input "text" at bounding box center [160, 256] width 150 height 17
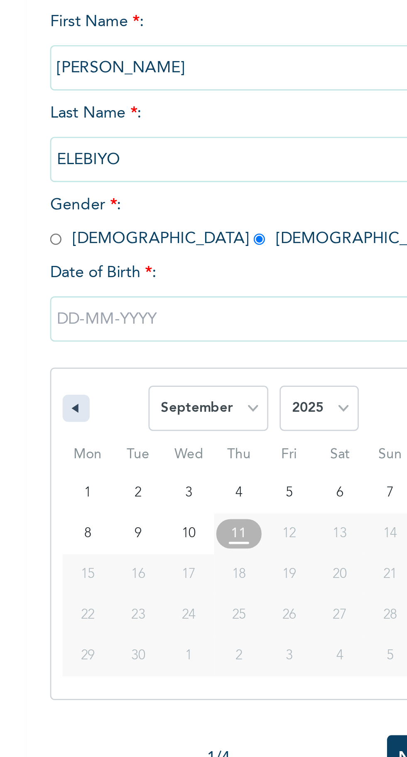
click at [97, 288] on button "button" at bounding box center [94, 289] width 10 height 10
select select "7"
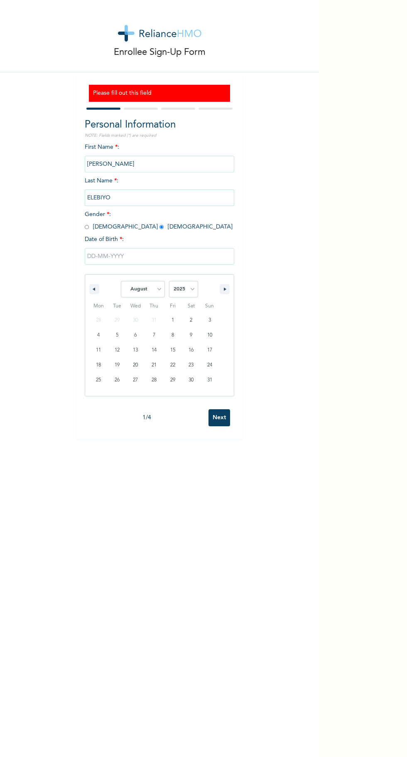
click at [90, 408] on div "Enrollee Sign-Up Form Please fill out this field Personal Information NOTE: Fie…" at bounding box center [159, 378] width 319 height 757
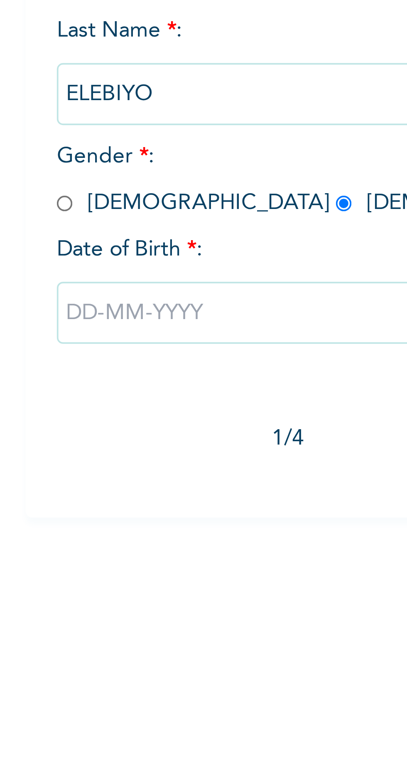
click at [94, 256] on input "text" at bounding box center [160, 256] width 150 height 17
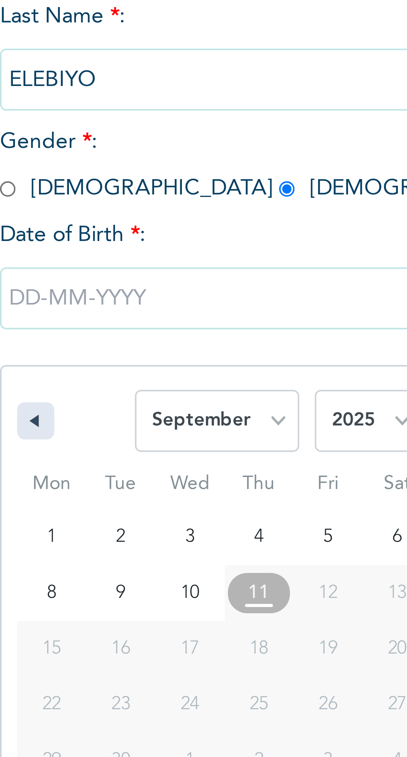
click at [96, 288] on button "button" at bounding box center [94, 289] width 10 height 10
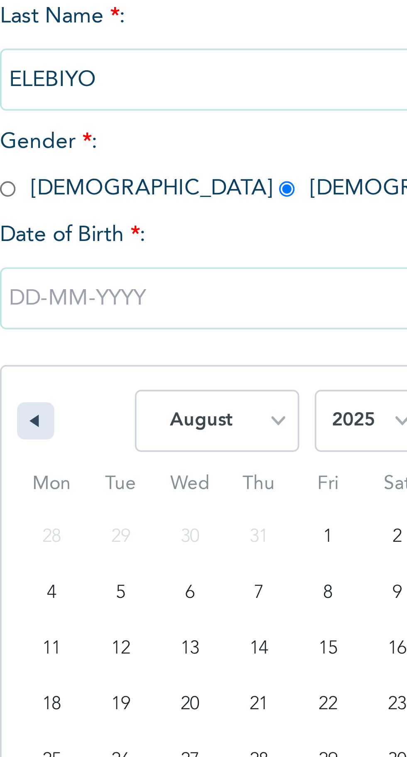
click at [97, 290] on button "button" at bounding box center [94, 289] width 10 height 10
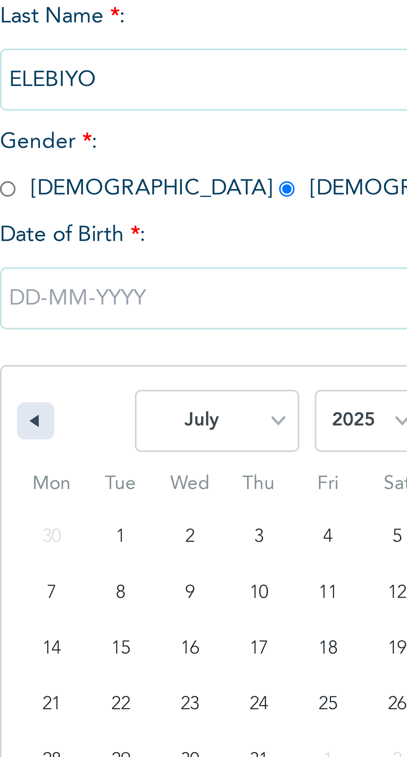
click at [96, 289] on button "button" at bounding box center [94, 289] width 10 height 10
click at [94, 288] on icon "button" at bounding box center [93, 289] width 4 height 3
click at [95, 289] on icon "button" at bounding box center [93, 289] width 4 height 3
click at [93, 289] on icon "button" at bounding box center [93, 289] width 4 height 3
select select "2"
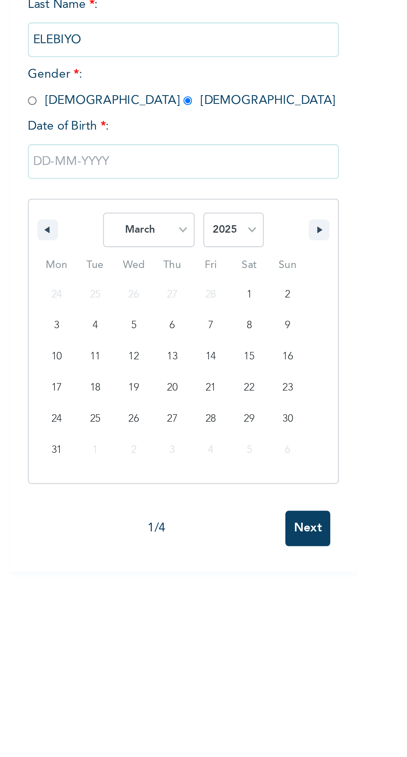
click at [221, 430] on div "Enrollee Sign-Up Form Please fill out this field Personal Information NOTE: Fie…" at bounding box center [159, 378] width 319 height 757
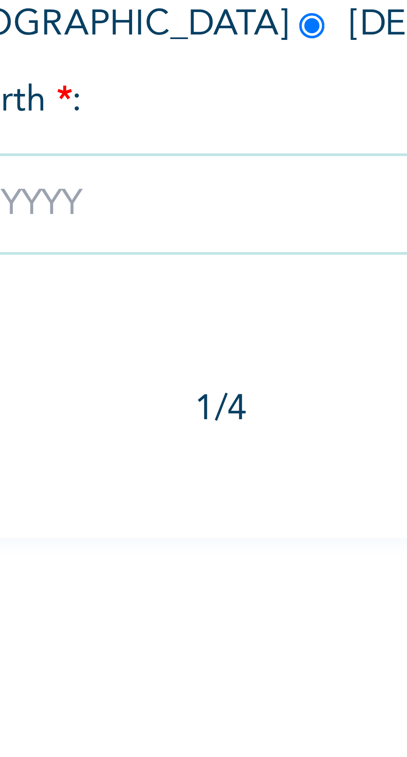
click at [123, 255] on input "text" at bounding box center [160, 256] width 150 height 17
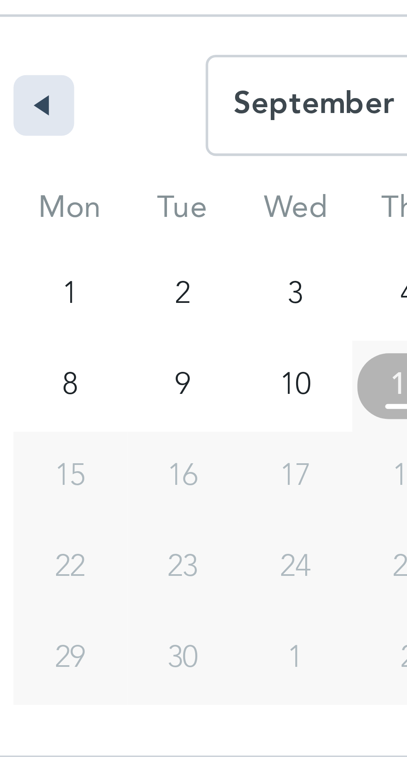
click at [96, 288] on button "button" at bounding box center [94, 289] width 10 height 10
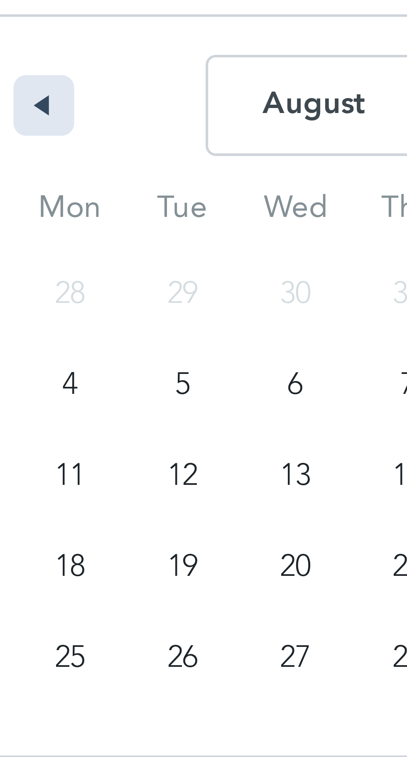
click at [94, 289] on icon "button" at bounding box center [93, 289] width 4 height 3
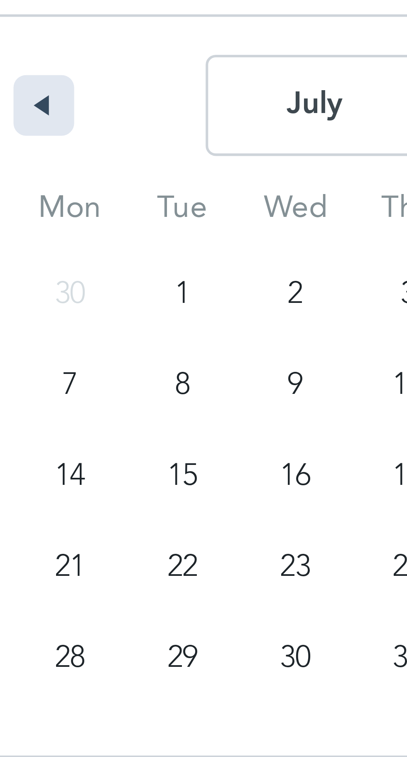
click at [96, 288] on button "button" at bounding box center [94, 289] width 10 height 10
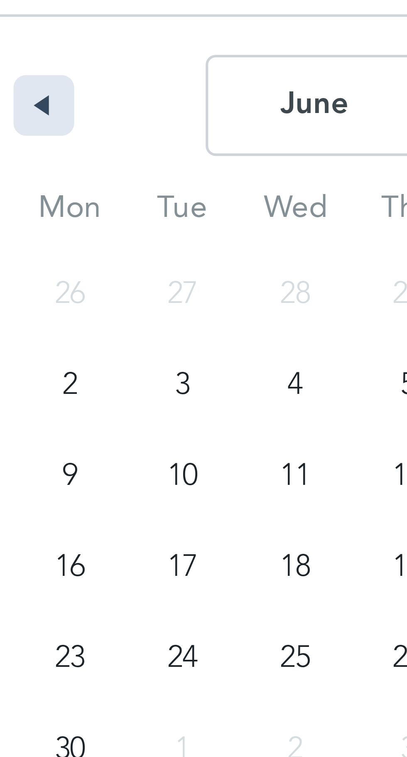
click at [96, 288] on button "button" at bounding box center [94, 289] width 10 height 10
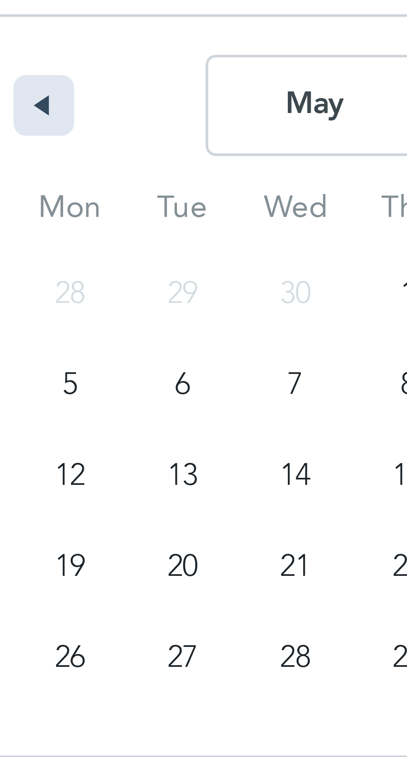
click at [96, 288] on button "button" at bounding box center [94, 289] width 10 height 10
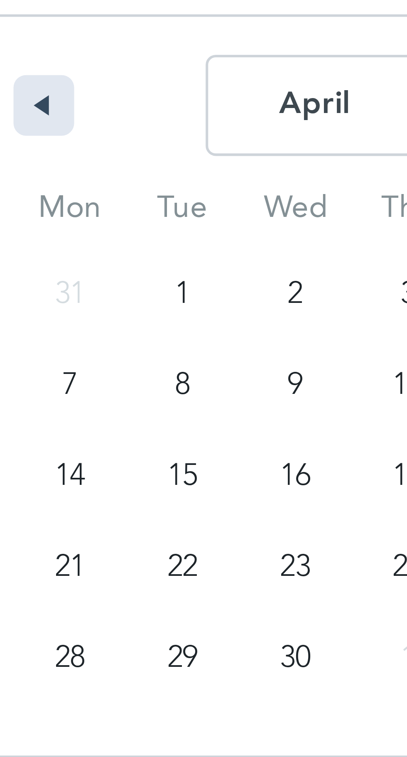
click at [94, 288] on icon "button" at bounding box center [93, 289] width 4 height 3
select select "2"
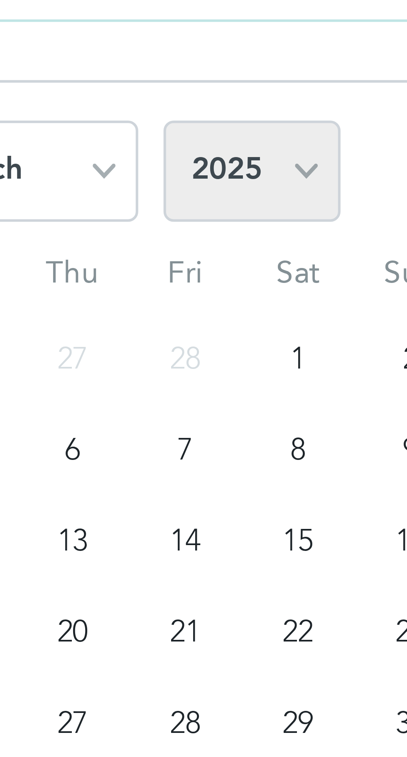
click at [189, 287] on select "2025 2024 2023 2022 2021 2020 2019 2018 2017 2016 2015 2014 2013 2012 2011 2010…" at bounding box center [183, 289] width 29 height 17
select select "1982"
click at [169, 281] on select "2025 2024 2023 2022 2021 2020 2019 2018 2017 2016 2015 2014 2013 2012 2011 2010…" at bounding box center [183, 289] width 29 height 17
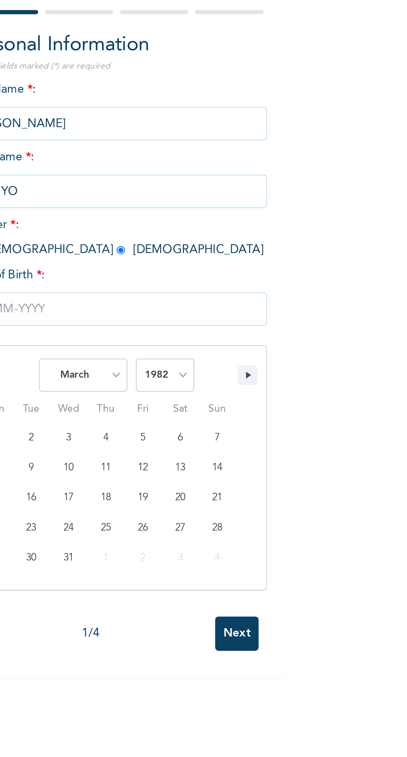
click at [214, 418] on div "Enrollee Sign-Up Form Please fill out this field Personal Information NOTE: Fie…" at bounding box center [159, 378] width 319 height 757
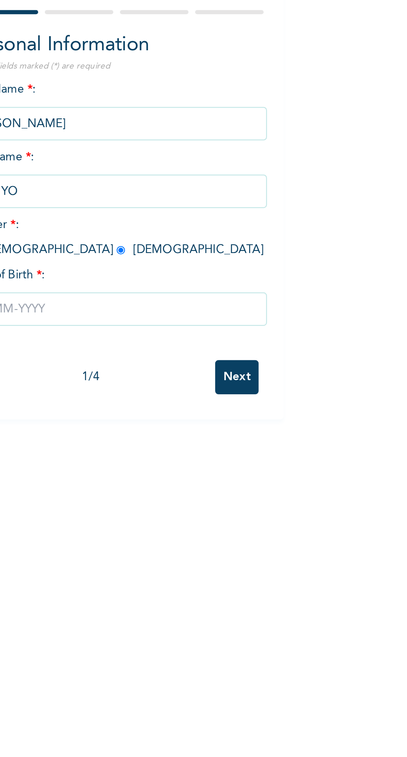
click at [221, 290] on input "Next" at bounding box center [220, 290] width 22 height 17
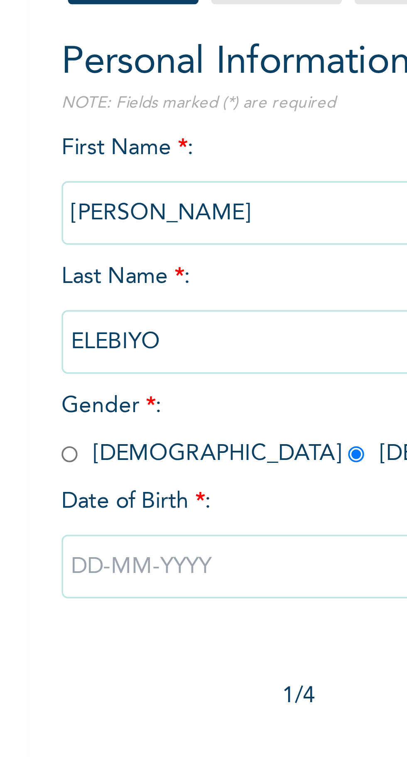
click at [131, 275] on div "First Name * : [PERSON_NAME] Last Name * : ELEBIYO Gender * : [DEMOGRAPHIC_DATA…" at bounding box center [160, 210] width 150 height 135
click at [97, 251] on input "text" at bounding box center [160, 256] width 150 height 17
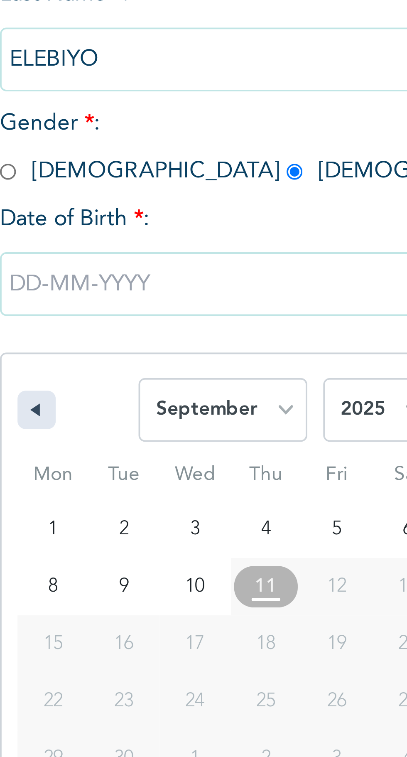
click at [95, 292] on button "button" at bounding box center [94, 289] width 10 height 10
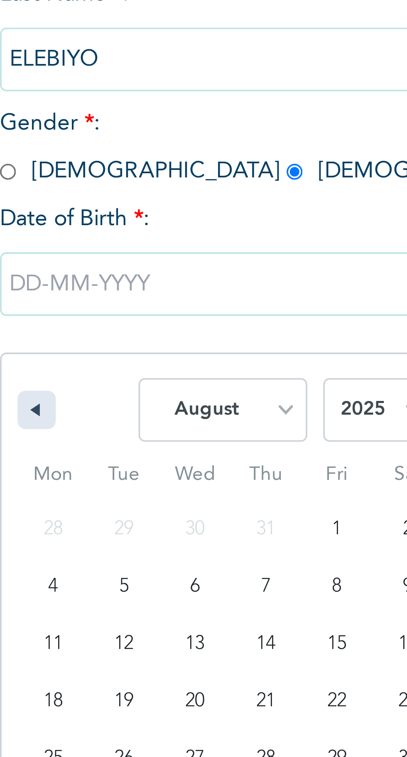
click at [96, 290] on button "button" at bounding box center [94, 289] width 10 height 10
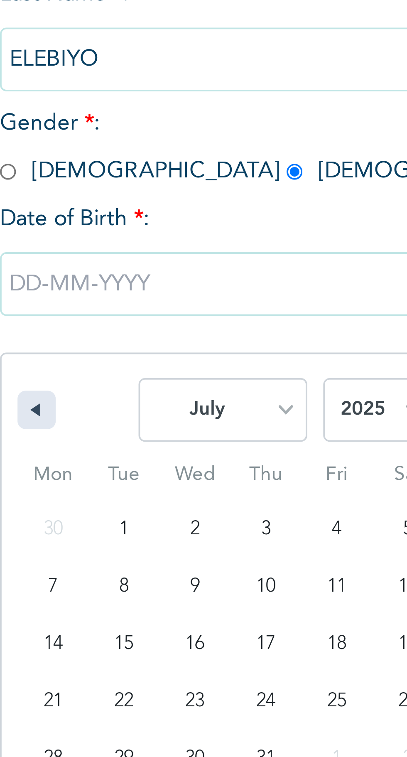
click at [95, 288] on button "button" at bounding box center [94, 289] width 10 height 10
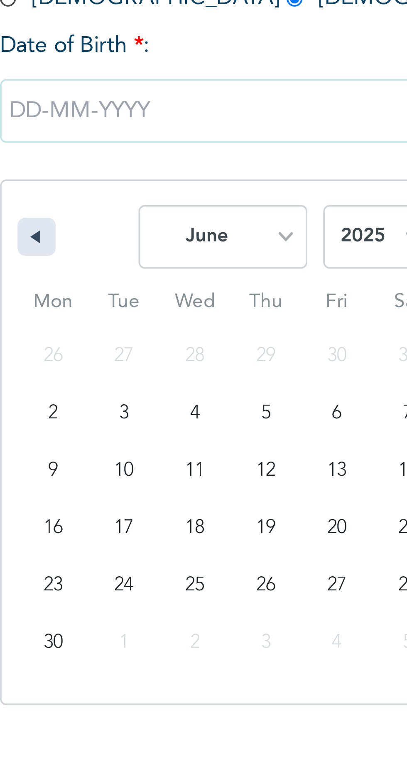
click at [95, 289] on button "button" at bounding box center [94, 289] width 10 height 10
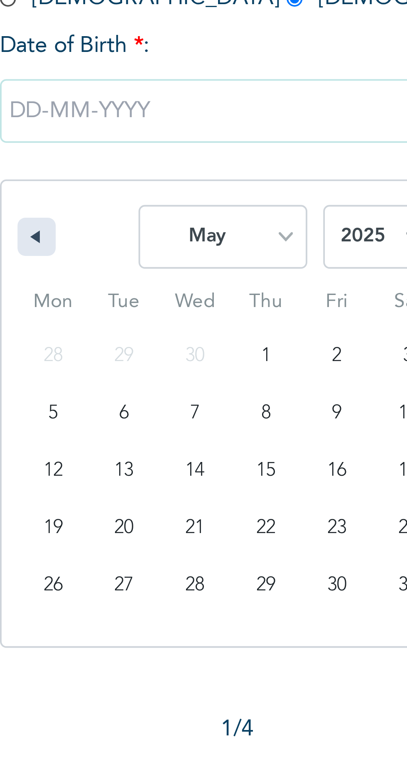
click at [93, 285] on button "button" at bounding box center [94, 289] width 10 height 10
select select "2"
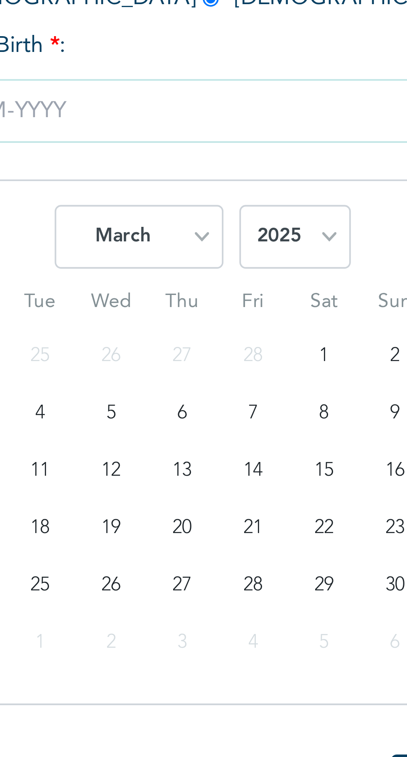
type input "[DATE]"
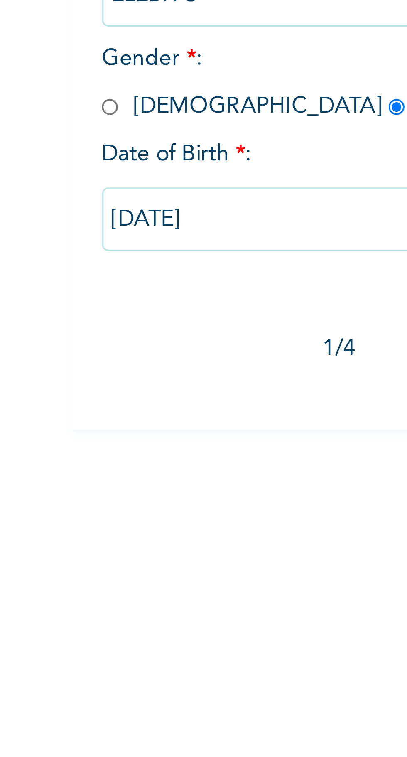
click at [102, 256] on input "[DATE]" at bounding box center [160, 256] width 150 height 17
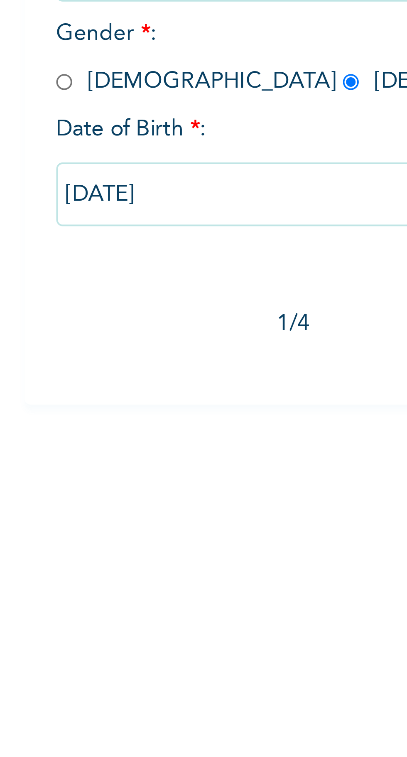
select select "2"
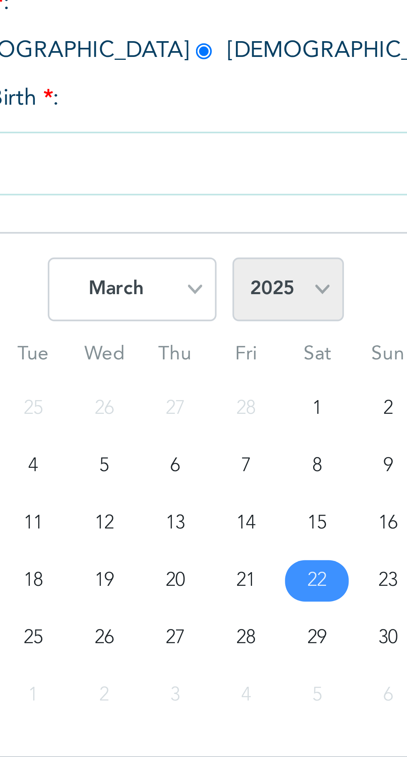
click at [193, 287] on select "2025 2024 2023 2022 2021 2020 2019 2018 2017 2016 2015 2014 2013 2012 2011 2010…" at bounding box center [183, 289] width 29 height 17
select select "1982"
click at [169, 281] on select "2025 2024 2023 2022 2021 2020 2019 2018 2017 2016 2015 2014 2013 2012 2011 2010…" at bounding box center [183, 289] width 29 height 17
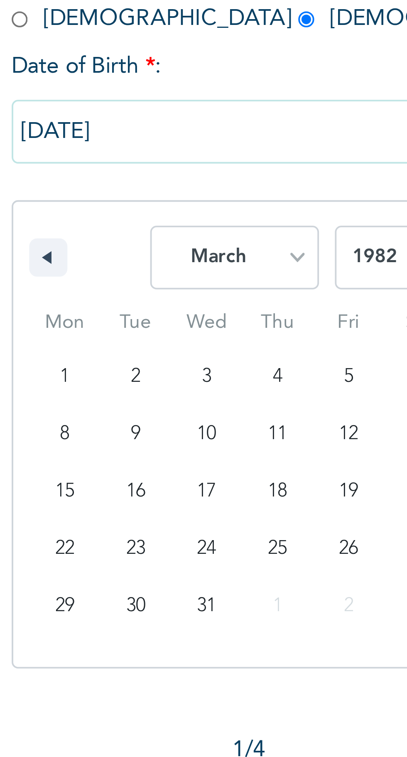
type input "[DATE]"
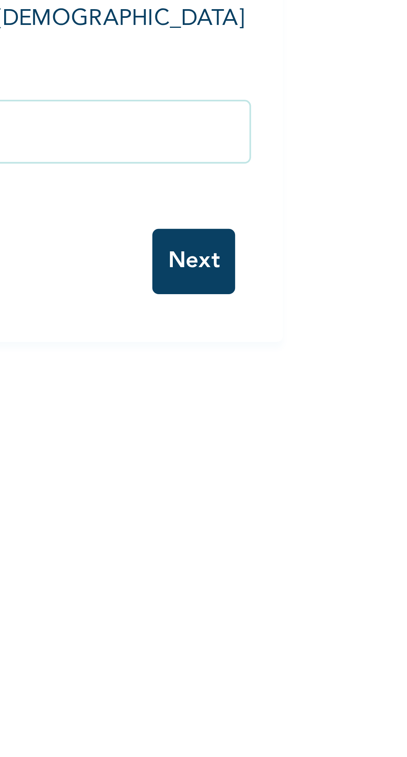
click at [216, 288] on input "Next" at bounding box center [220, 290] width 22 height 17
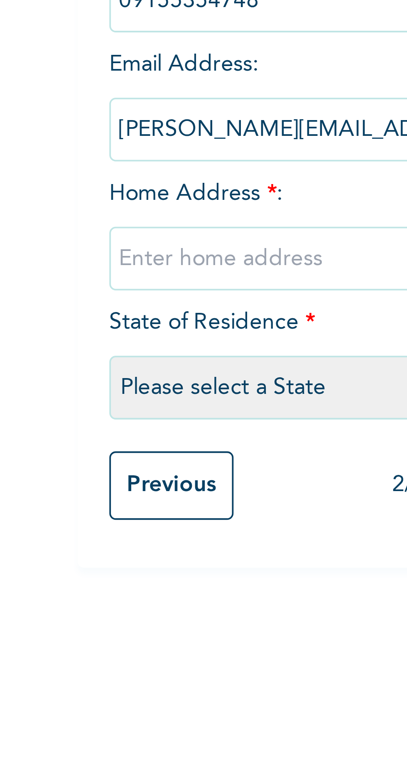
click at [99, 208] on input "text" at bounding box center [160, 206] width 150 height 17
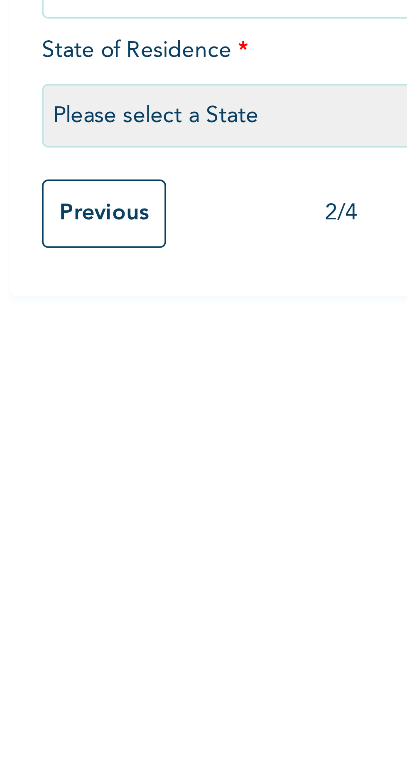
type input "27, African Lane, Lekki Phase 1"
click at [118, 238] on select "Please select a State [PERSON_NAME] (FCT) [PERSON_NAME] Ibom [GEOGRAPHIC_DATA] …" at bounding box center [160, 239] width 150 height 17
select select "25"
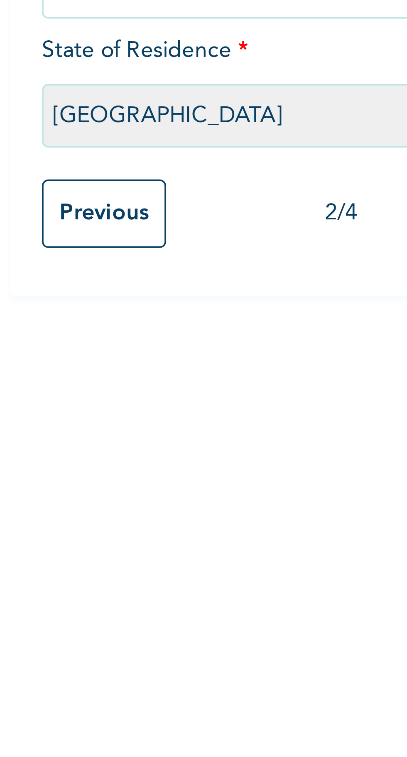
click at [85, 231] on select "Please select a State [PERSON_NAME] (FCT) [PERSON_NAME] Ibom [GEOGRAPHIC_DATA] …" at bounding box center [160, 239] width 150 height 17
click at [96, 266] on input "Previous" at bounding box center [101, 265] width 32 height 18
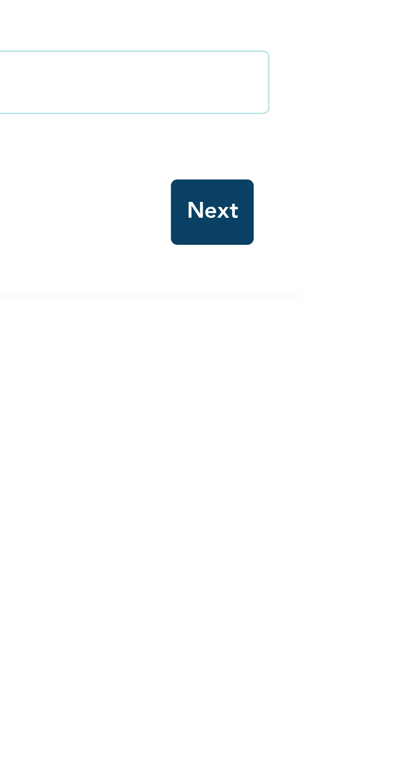
click at [220, 266] on input "Next" at bounding box center [220, 264] width 22 height 17
select select "25"
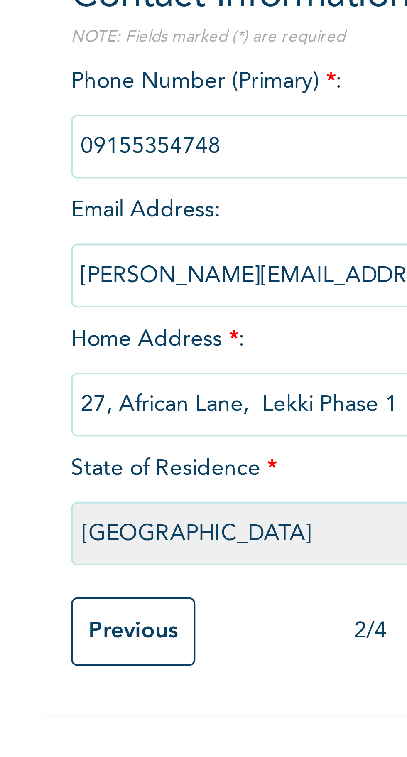
click at [96, 236] on select "Please select a State [PERSON_NAME] (FCT) [PERSON_NAME] Ibom [GEOGRAPHIC_DATA] …" at bounding box center [160, 239] width 150 height 17
click at [85, 231] on select "Please select a State [PERSON_NAME] (FCT) [PERSON_NAME] Ibom [GEOGRAPHIC_DATA] …" at bounding box center [160, 239] width 150 height 17
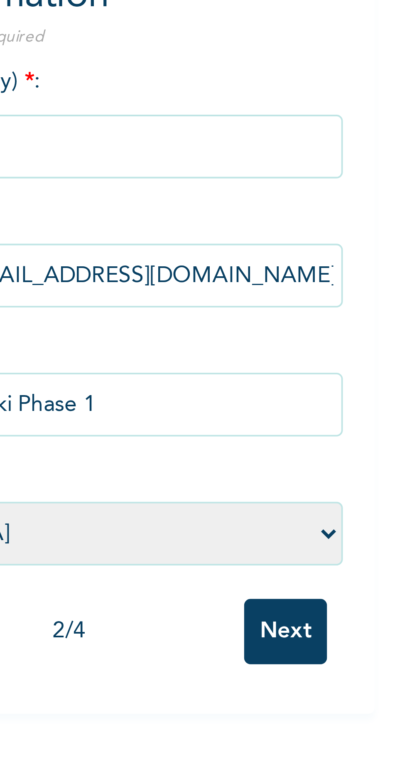
click at [221, 264] on input "Next" at bounding box center [220, 265] width 22 height 17
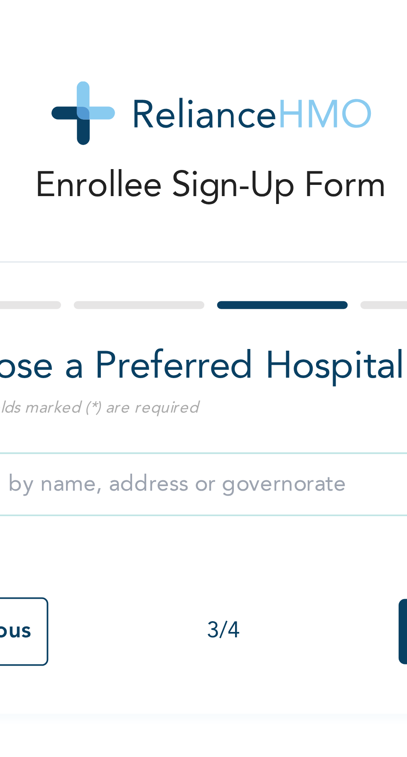
click at [128, 128] on input "text" at bounding box center [160, 130] width 150 height 17
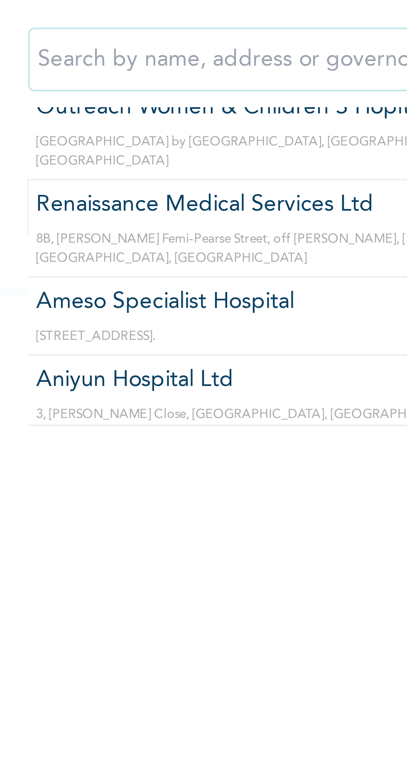
scroll to position [255, 0]
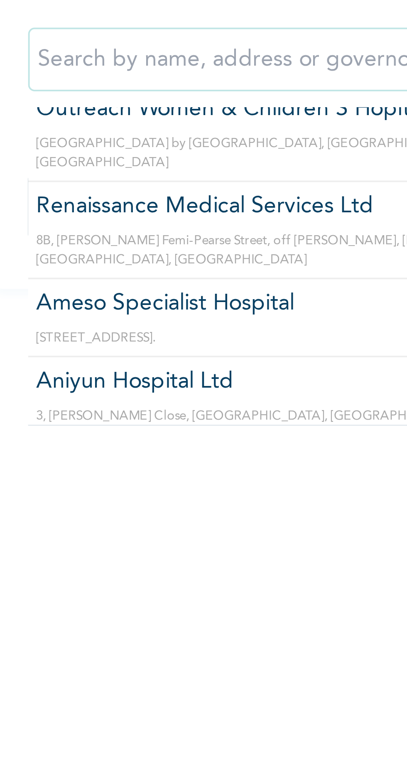
type input "Renaissance Medical Services Ltd"
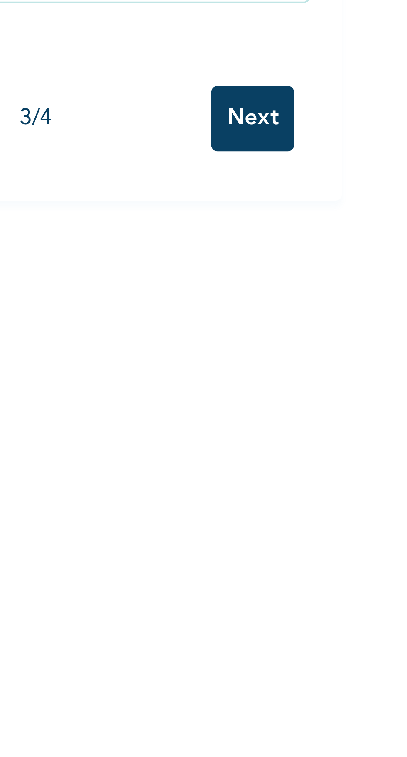
click at [219, 168] on input "Next" at bounding box center [220, 168] width 22 height 17
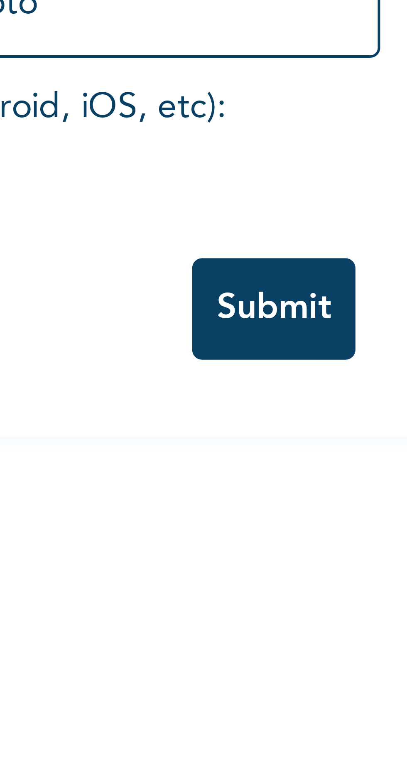
click at [215, 337] on input "Submit" at bounding box center [216, 336] width 27 height 17
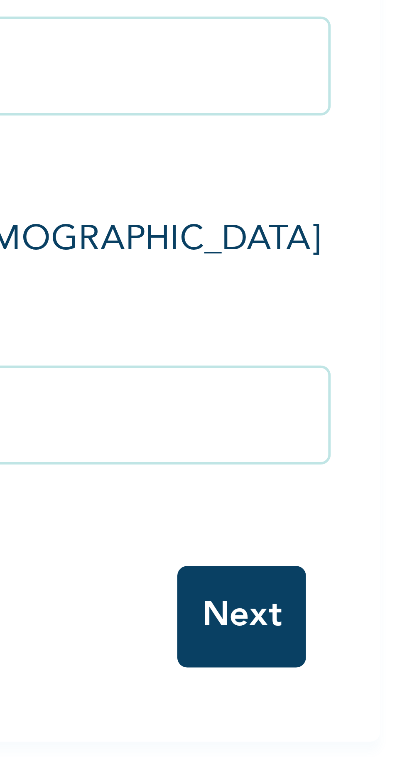
click at [221, 290] on input "Next" at bounding box center [220, 290] width 22 height 17
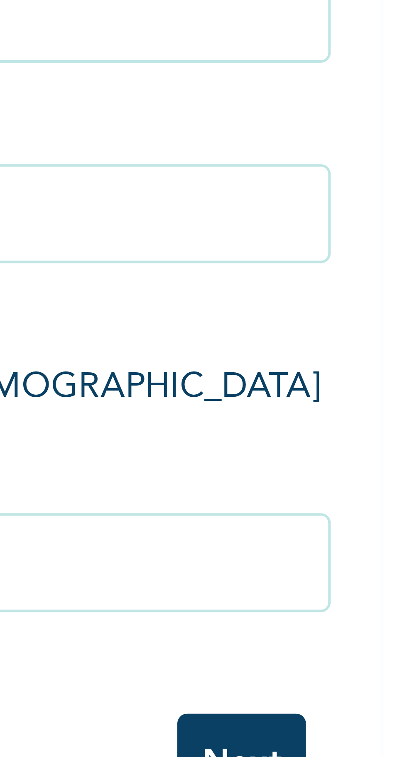
select select "25"
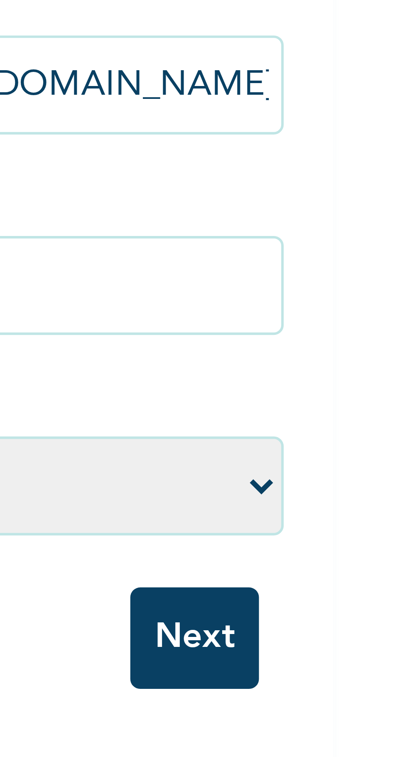
click at [223, 266] on input "Next" at bounding box center [220, 265] width 22 height 17
